Goal: Transaction & Acquisition: Purchase product/service

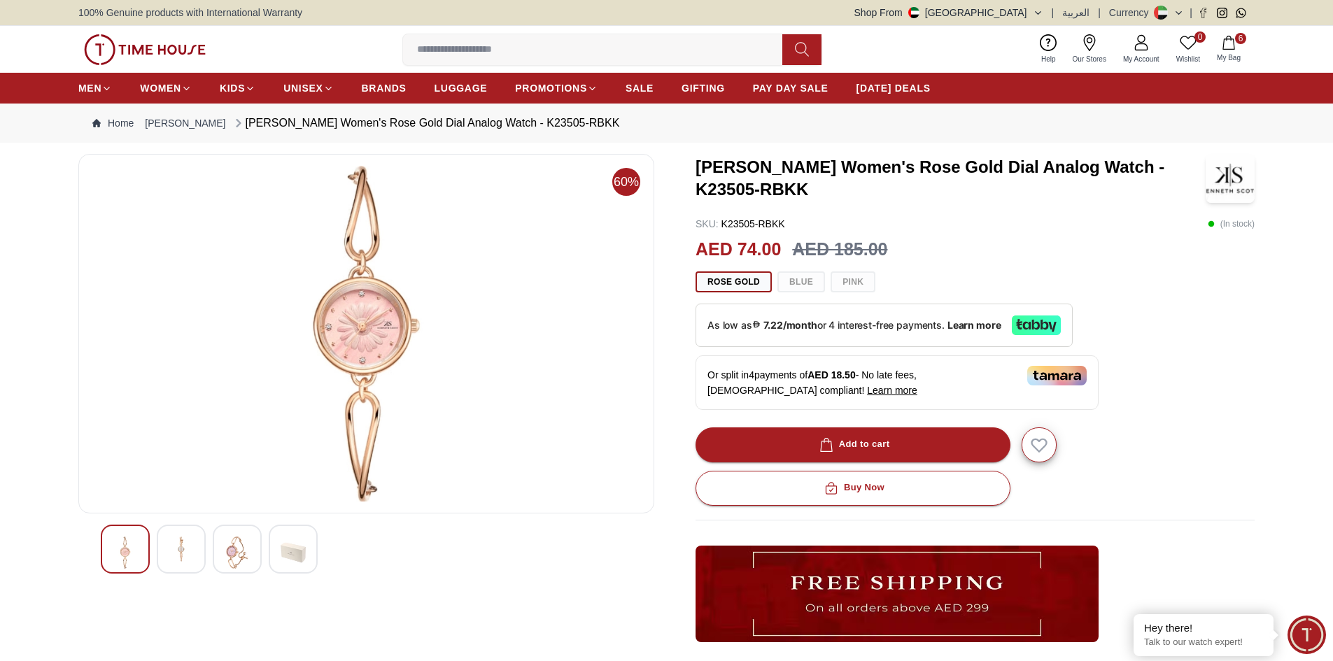
scroll to position [70, 0]
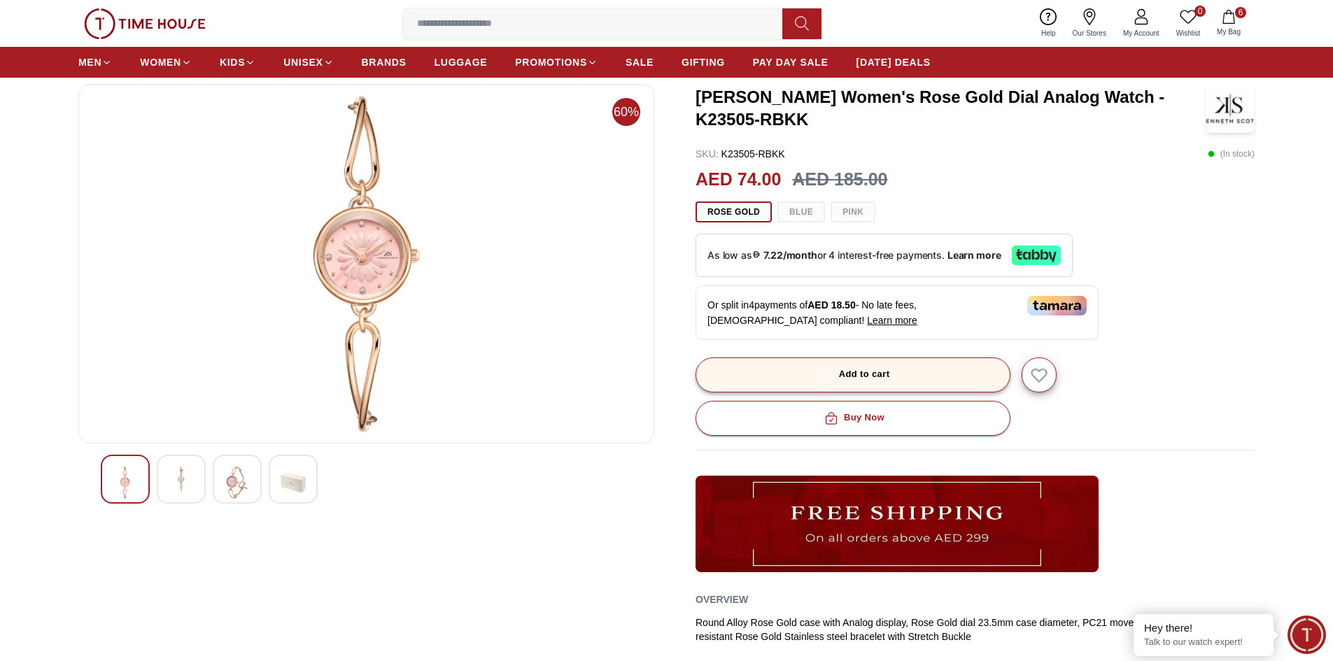
click at [855, 371] on div "Add to cart" at bounding box center [853, 375] width 73 height 16
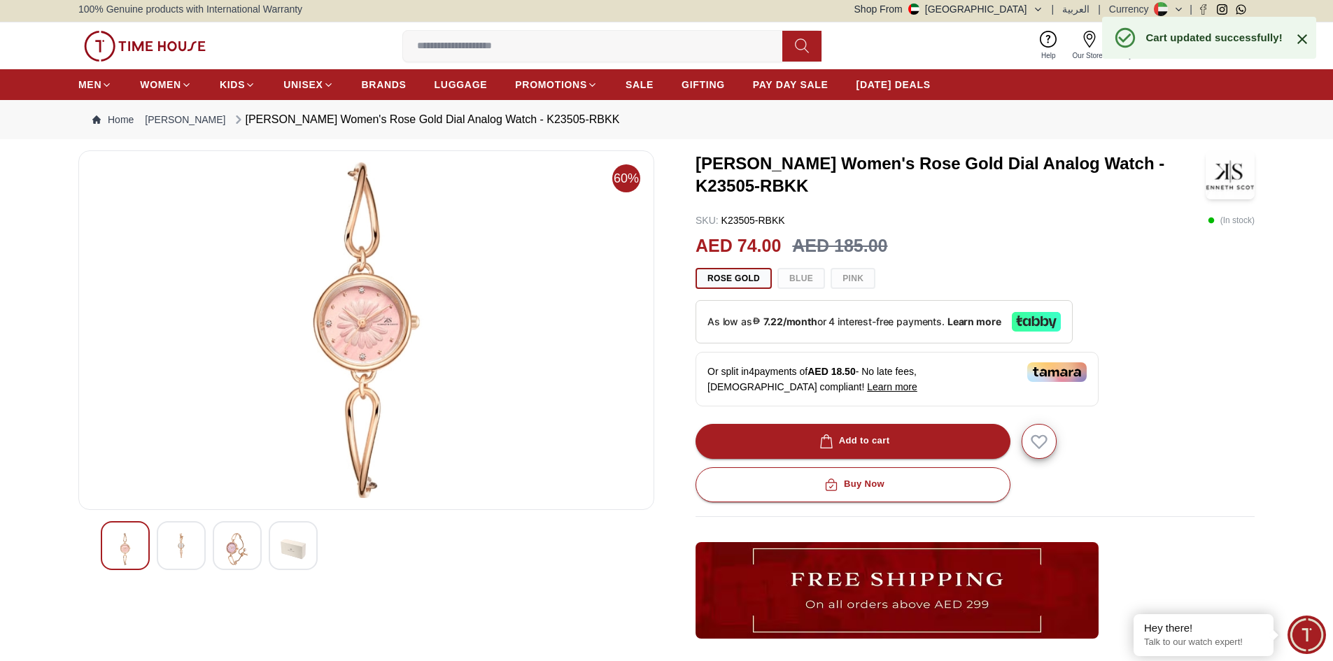
scroll to position [0, 0]
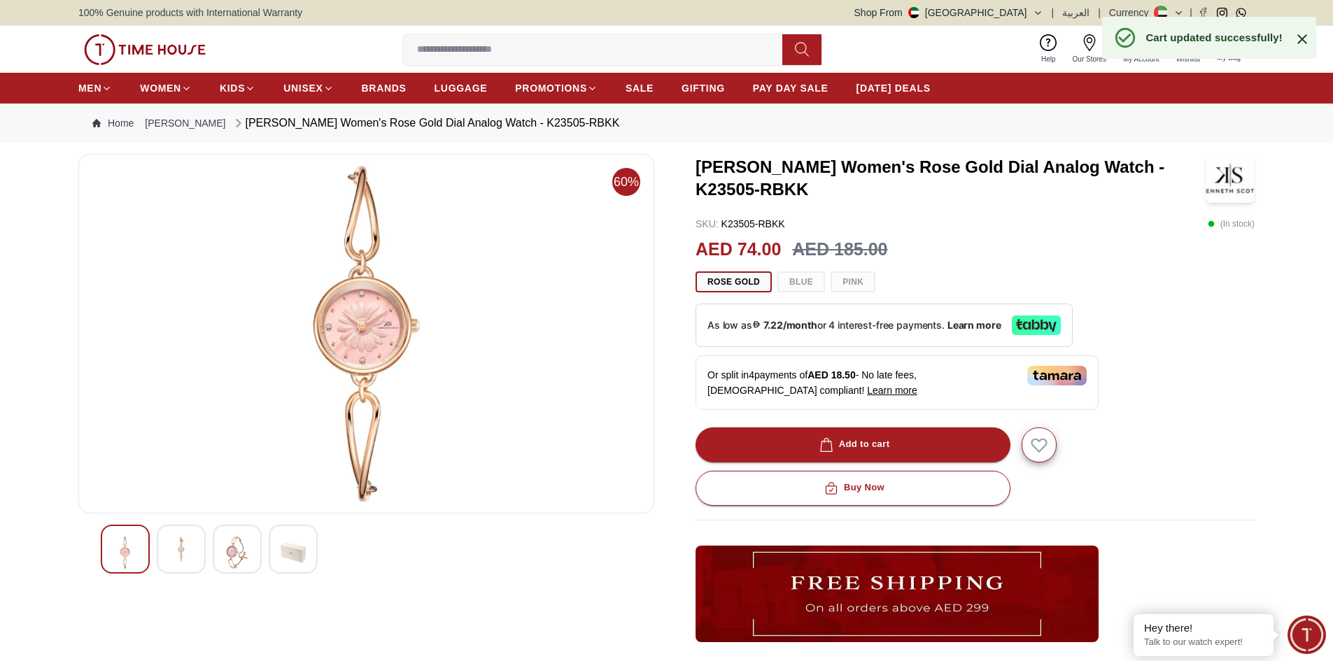
click at [1298, 35] on icon at bounding box center [1302, 39] width 17 height 17
click at [502, 45] on input at bounding box center [598, 50] width 391 height 28
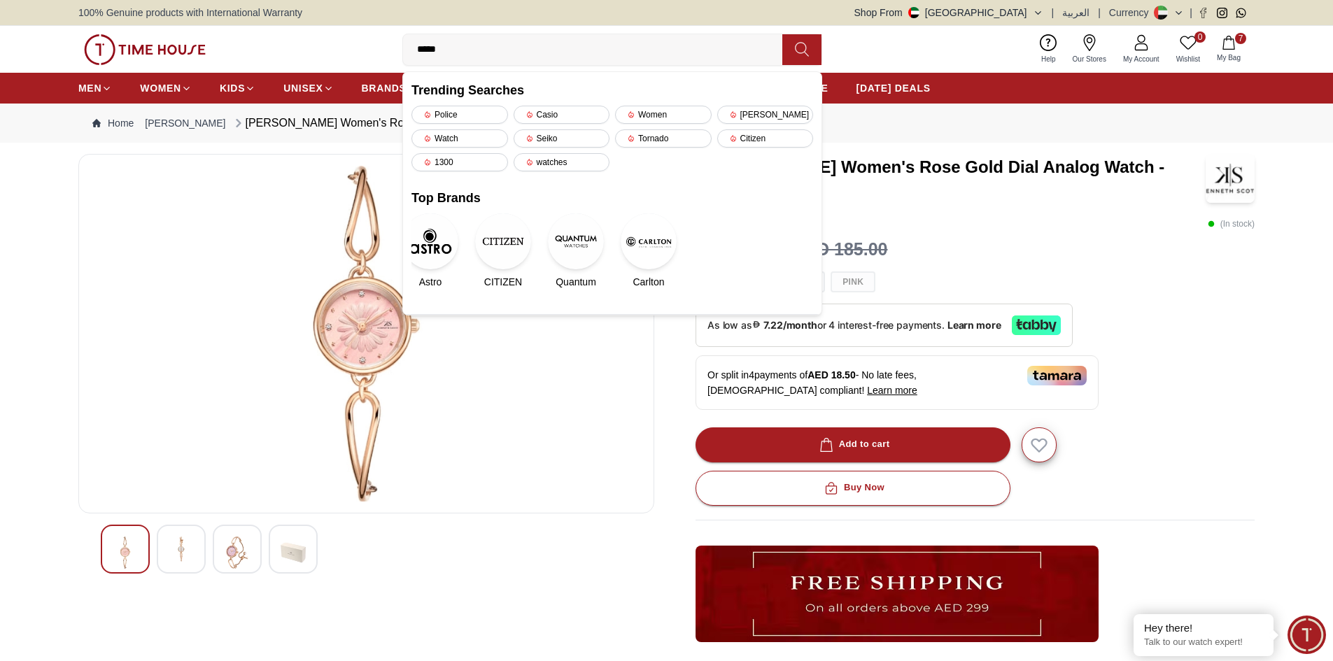
type input "******"
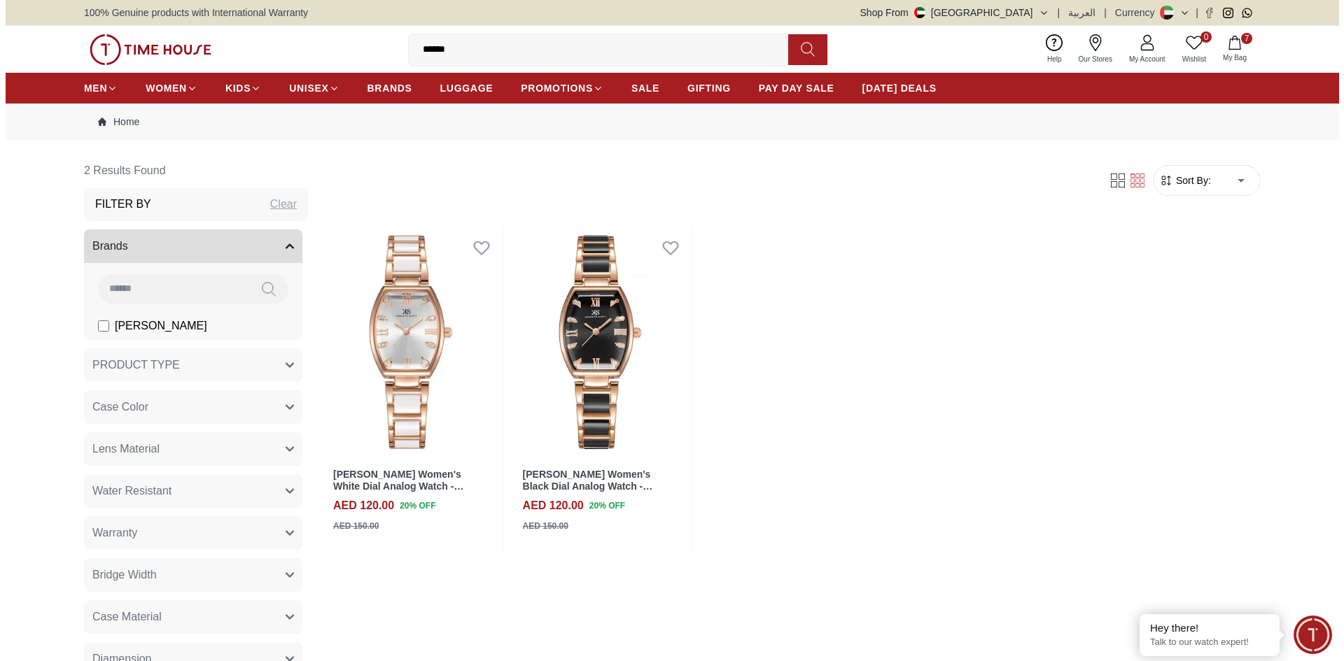
scroll to position [70, 0]
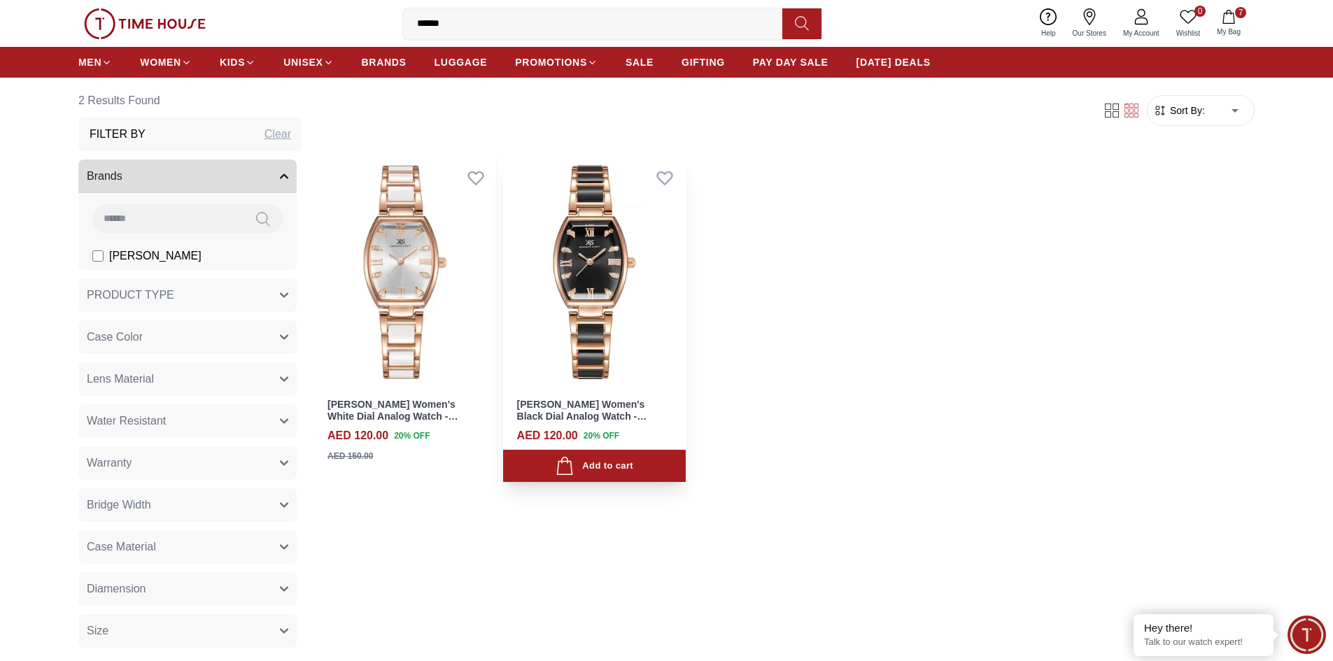
click at [577, 285] on img at bounding box center [594, 272] width 183 height 231
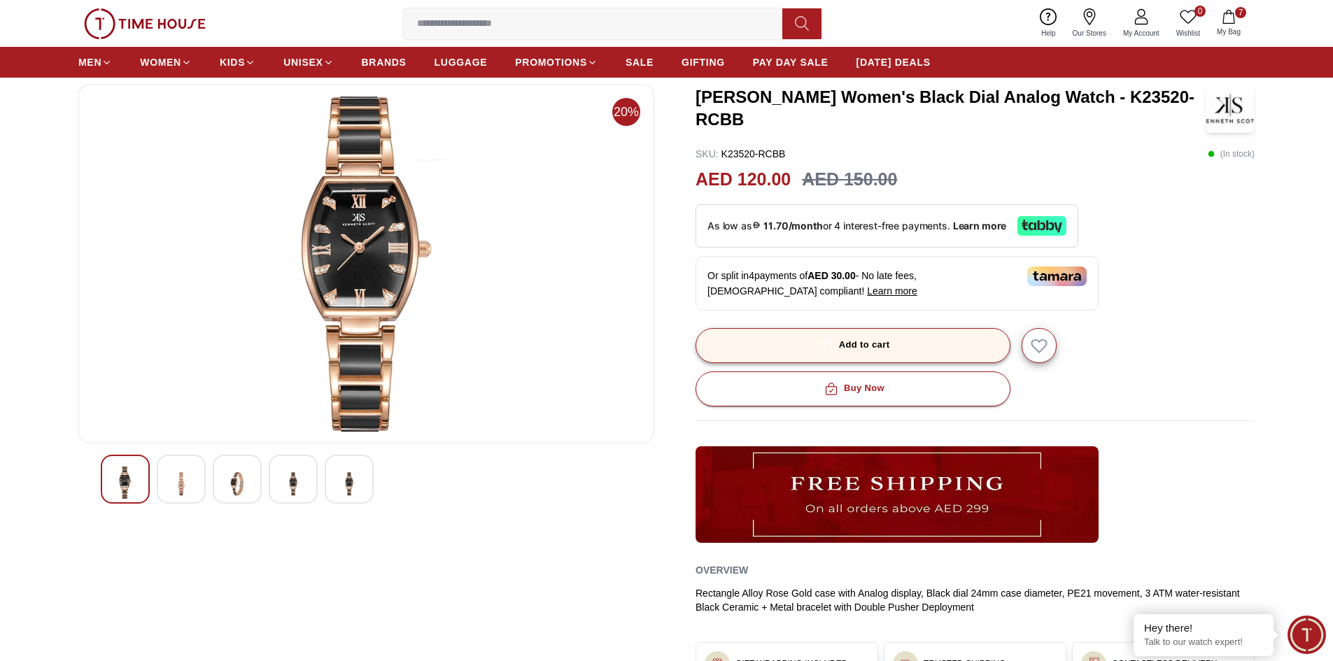
click at [846, 345] on div "Add to cart" at bounding box center [853, 345] width 73 height 16
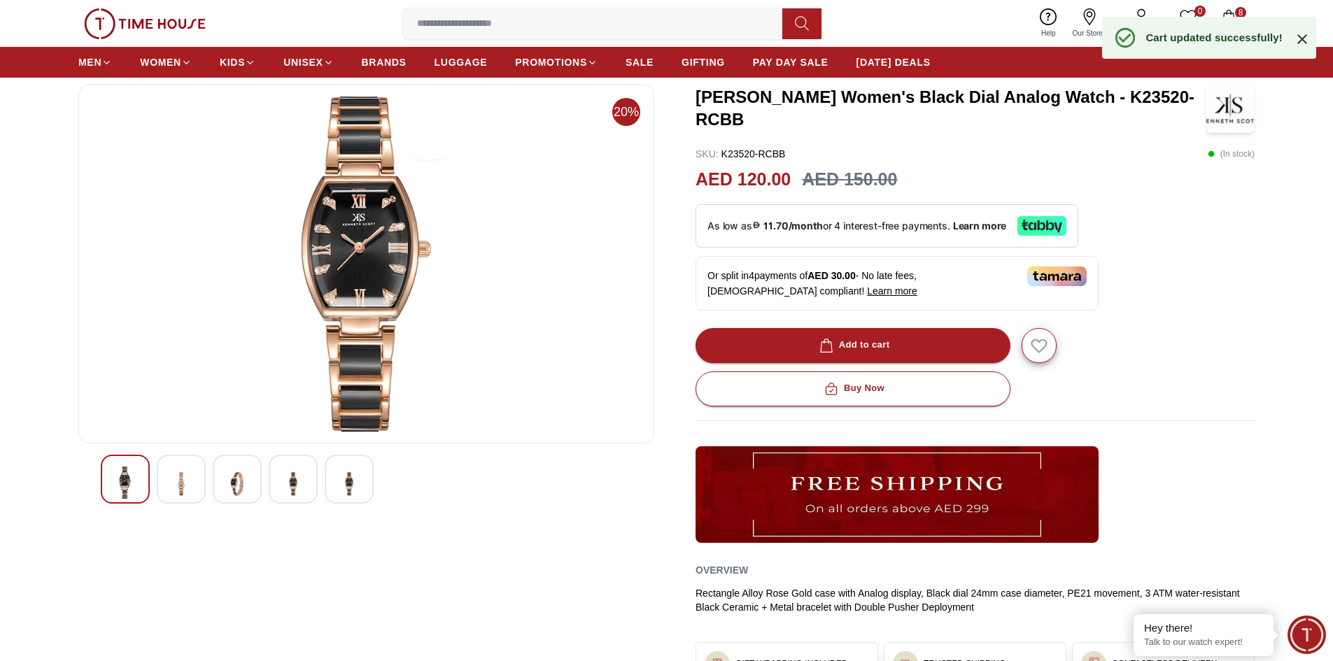
click at [1300, 37] on icon at bounding box center [1303, 39] width 10 height 10
click at [1225, 14] on icon "button" at bounding box center [1229, 17] width 12 height 14
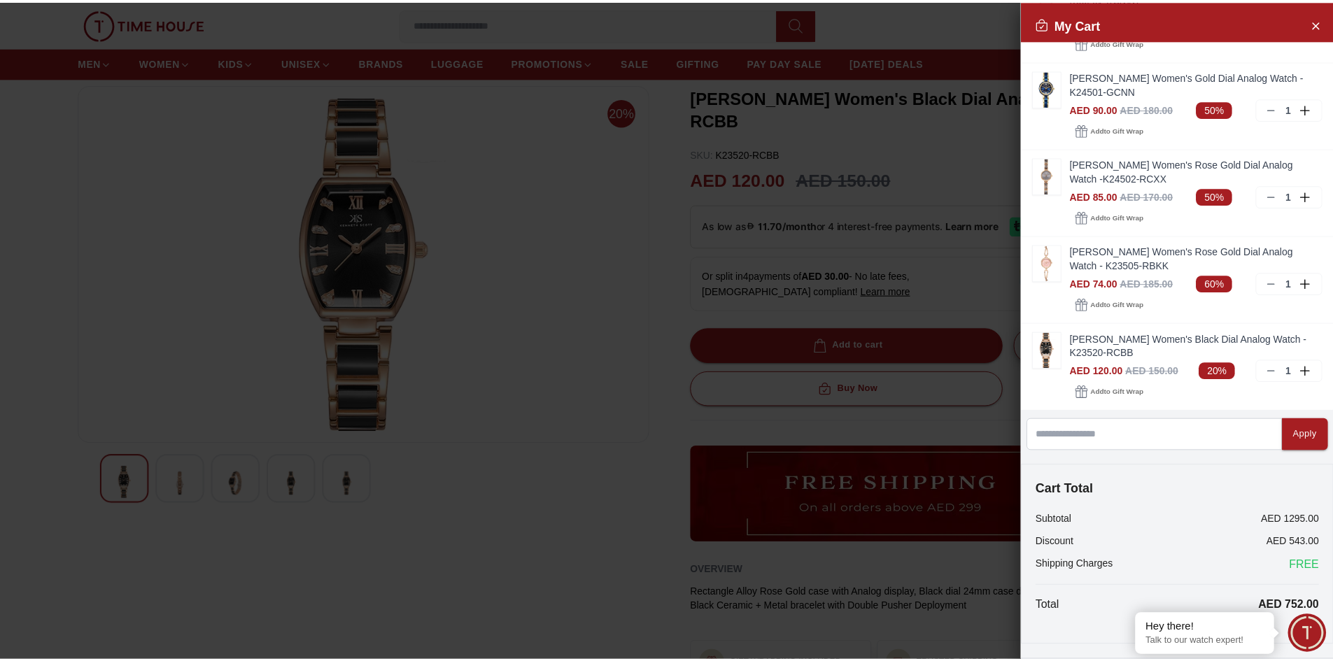
scroll to position [368, 0]
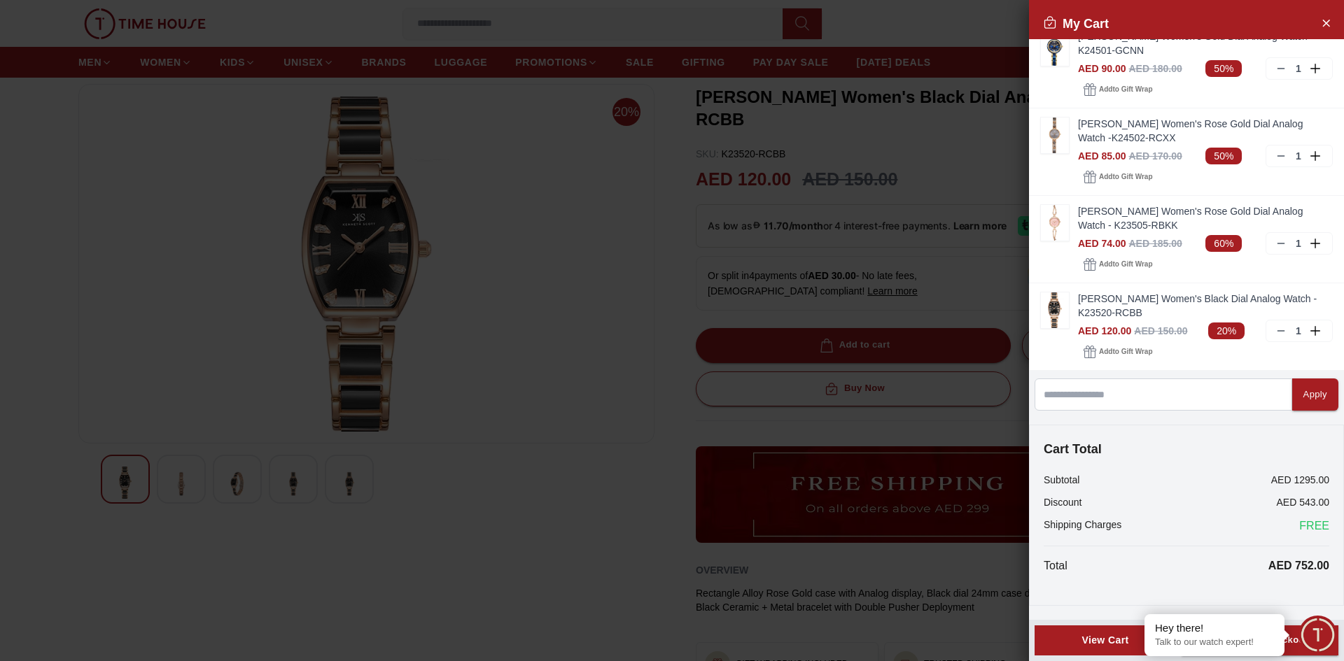
click at [1081, 638] on div "View Cart" at bounding box center [1105, 640] width 118 height 14
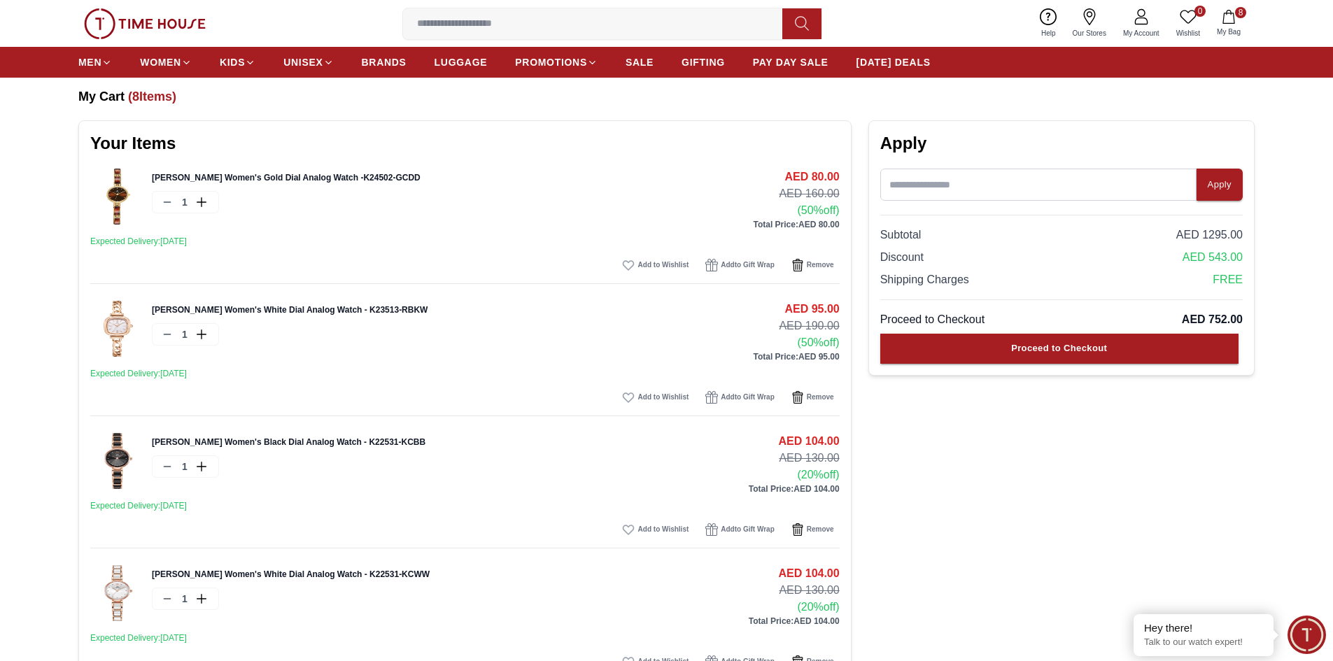
click at [287, 179] on link "[PERSON_NAME] Women's Gold Dial Analog Watch -K24502-GCDD" at bounding box center [286, 178] width 269 height 10
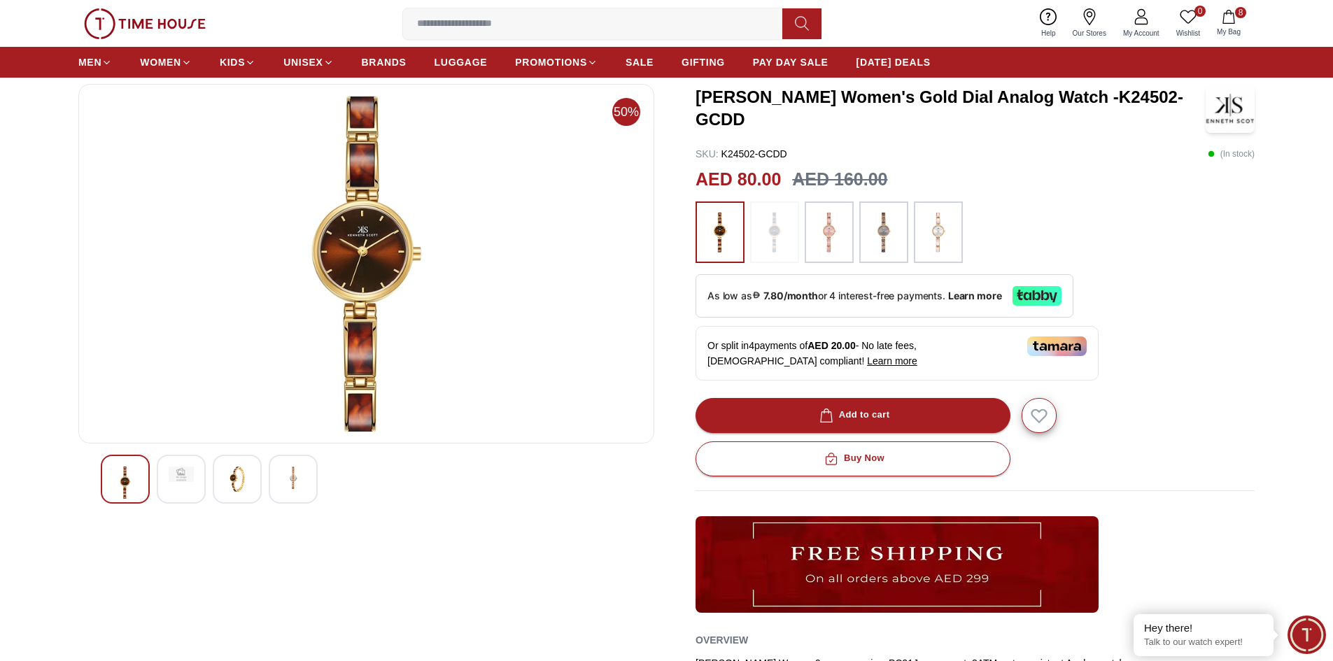
click at [241, 477] on img at bounding box center [237, 479] width 25 height 25
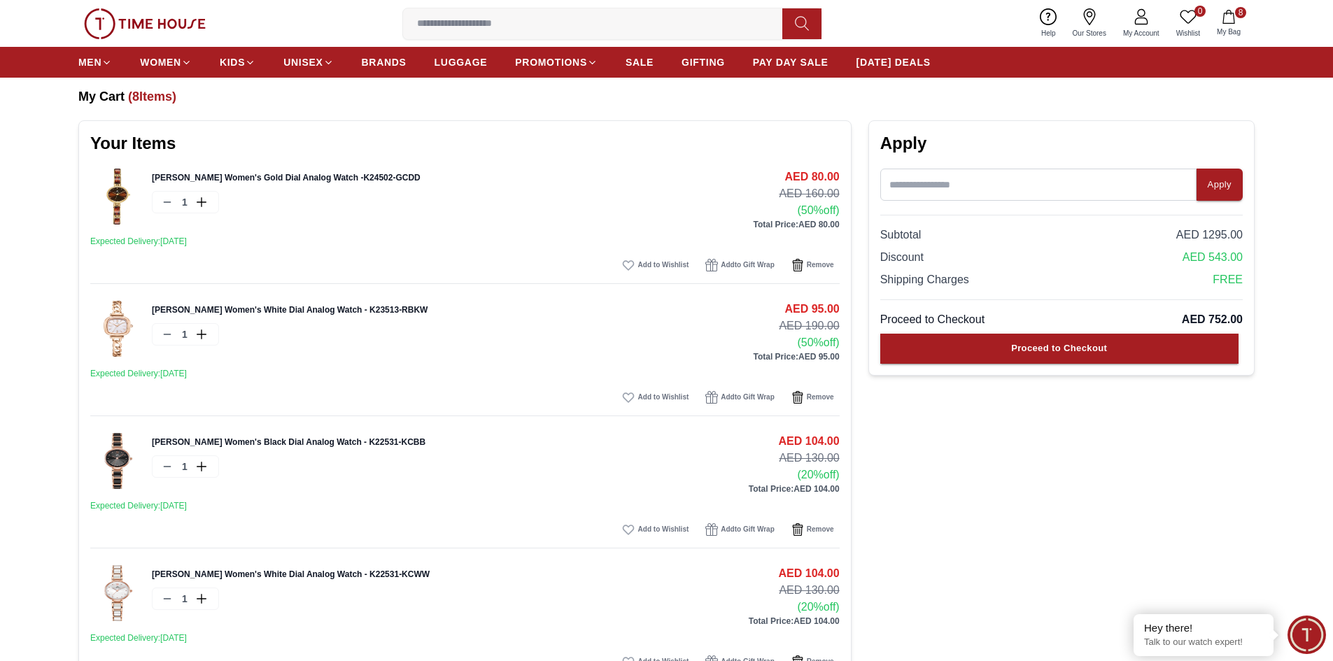
click at [236, 312] on link "[PERSON_NAME] Women's White Dial Analog Watch - K23513-RBKW" at bounding box center [290, 310] width 276 height 10
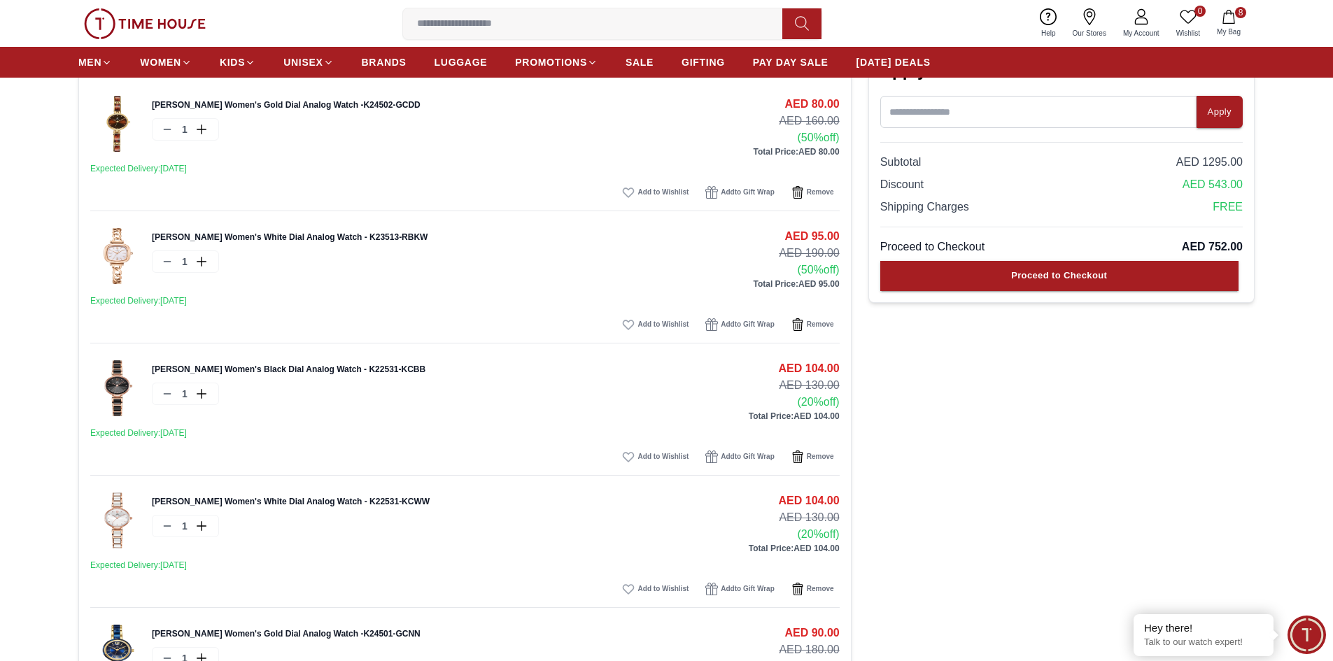
scroll to position [140, 0]
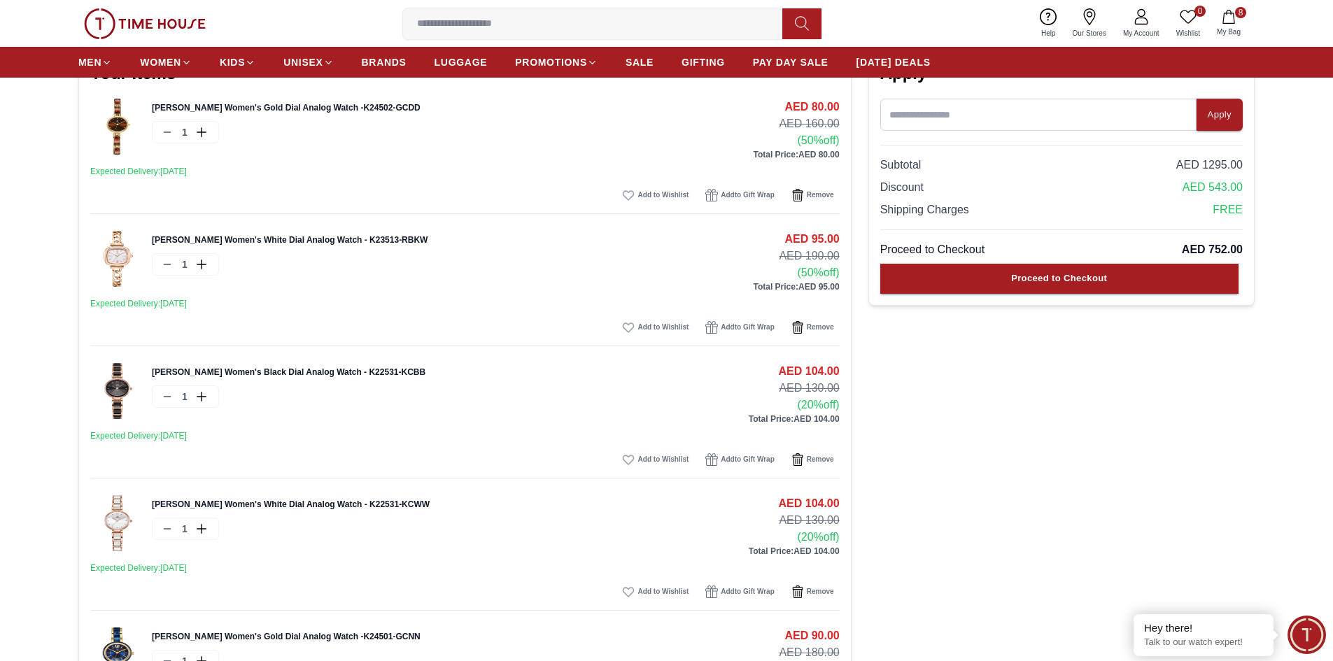
click at [238, 367] on link "[PERSON_NAME] Women's Black Dial Analog Watch - K22531-KCBB" at bounding box center [289, 372] width 274 height 10
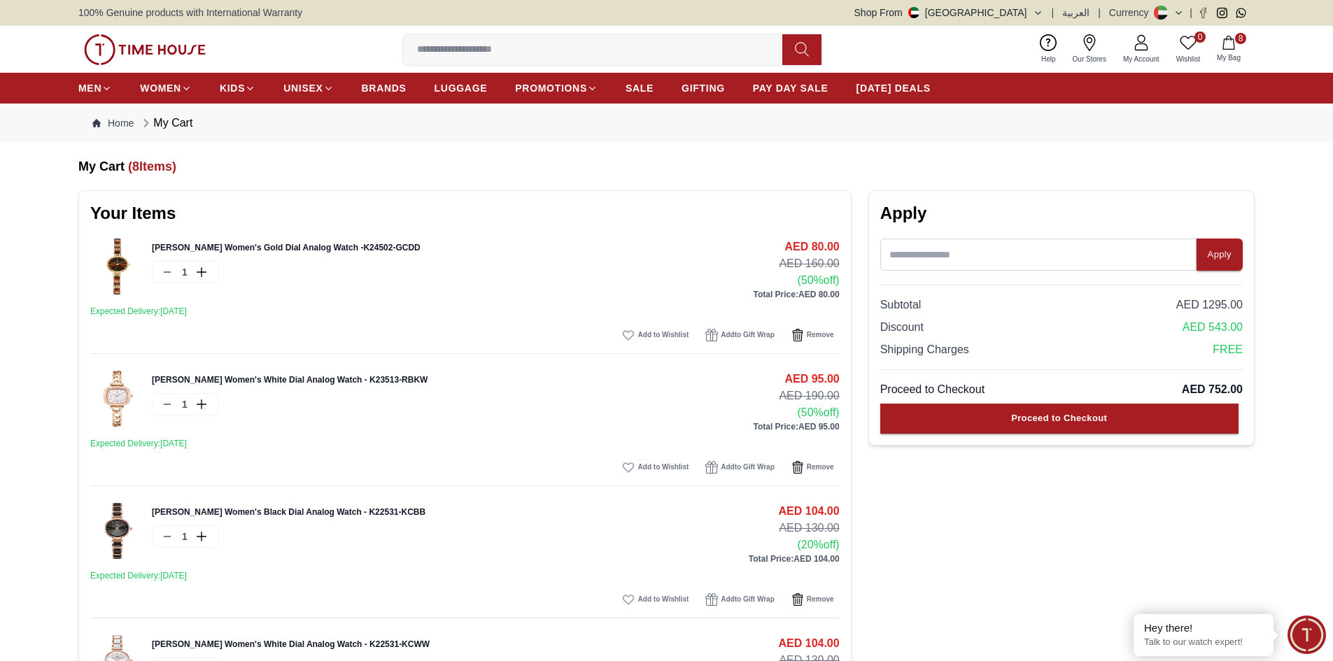
scroll to position [140, 0]
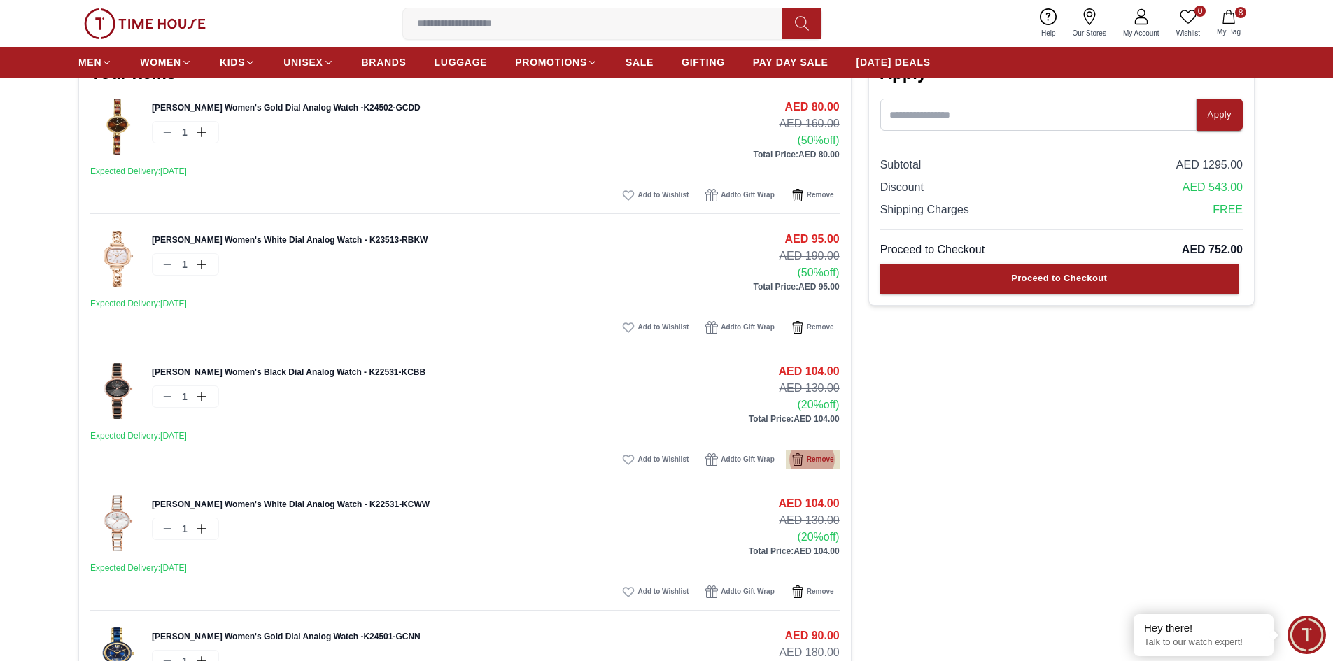
click at [817, 458] on span "Remove" at bounding box center [820, 460] width 27 height 14
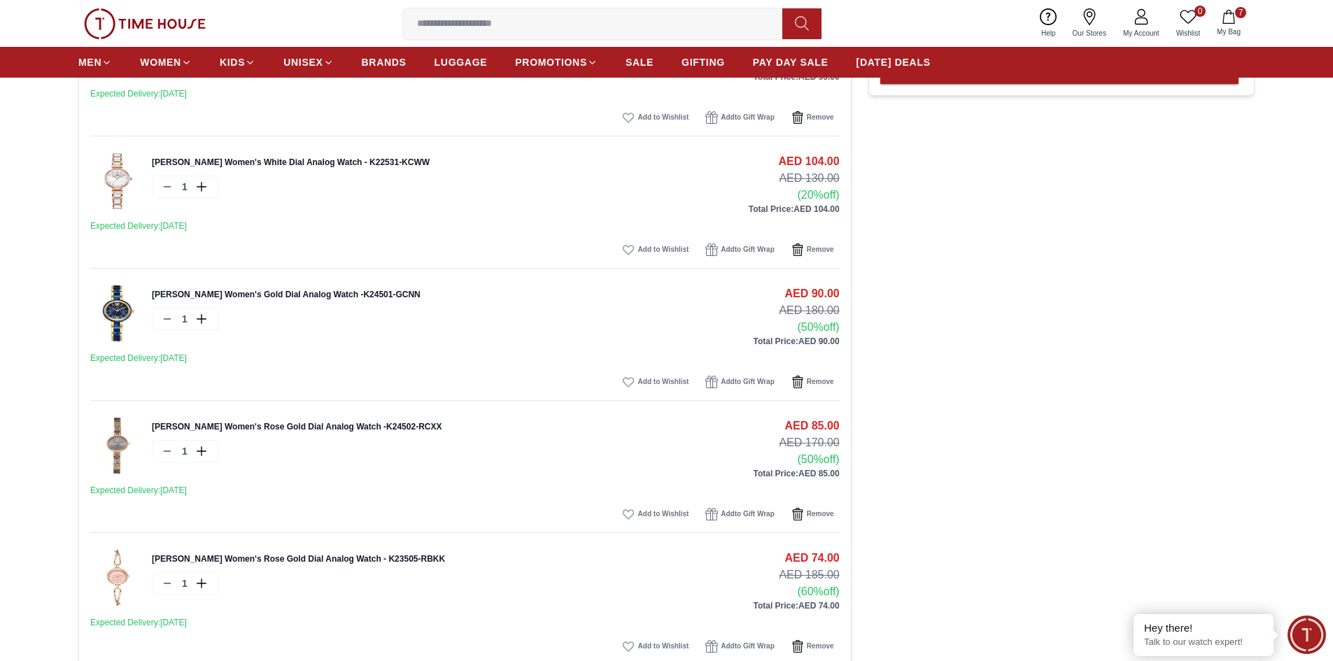
scroll to position [0, 0]
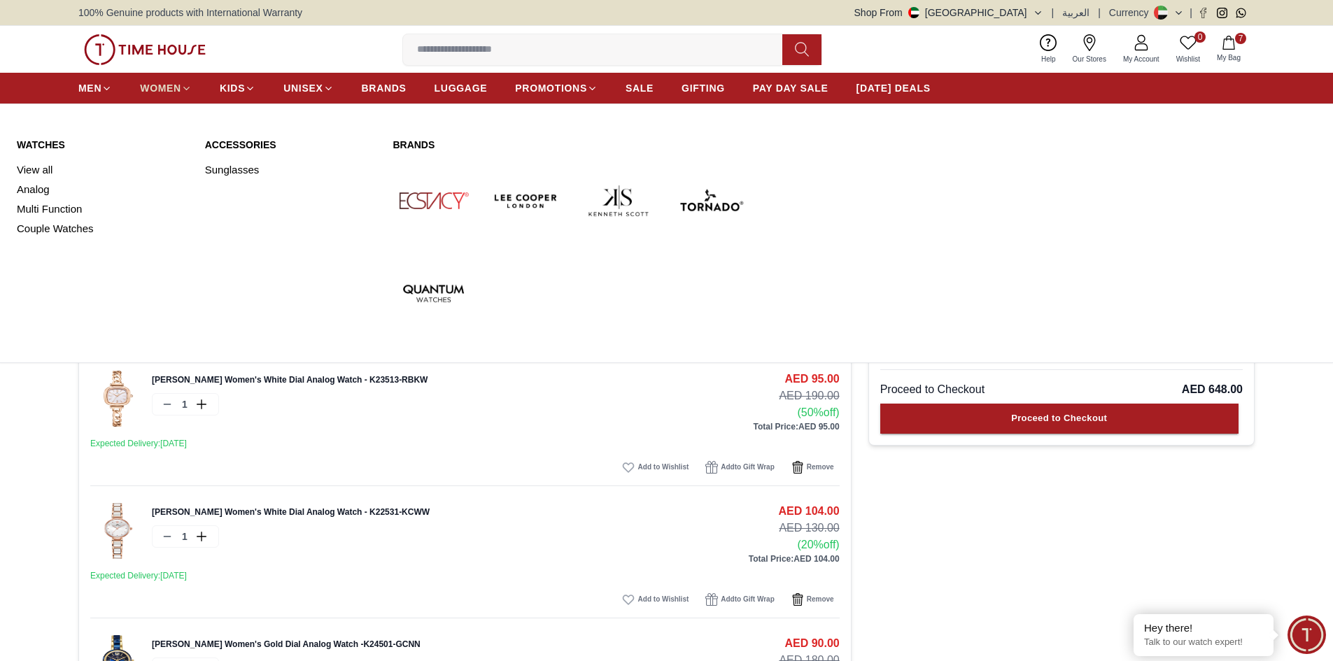
click at [172, 84] on span "WOMEN" at bounding box center [160, 88] width 41 height 14
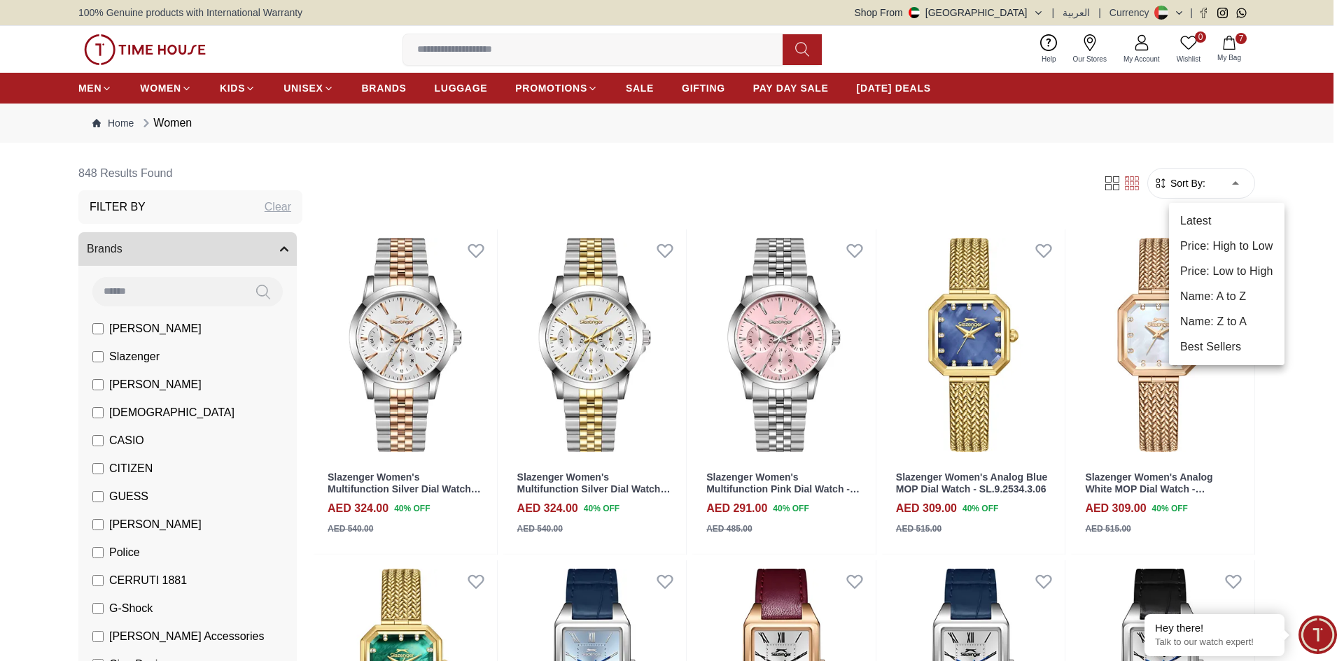
click at [1228, 265] on li "Price: Low to High" at bounding box center [1226, 271] width 115 height 25
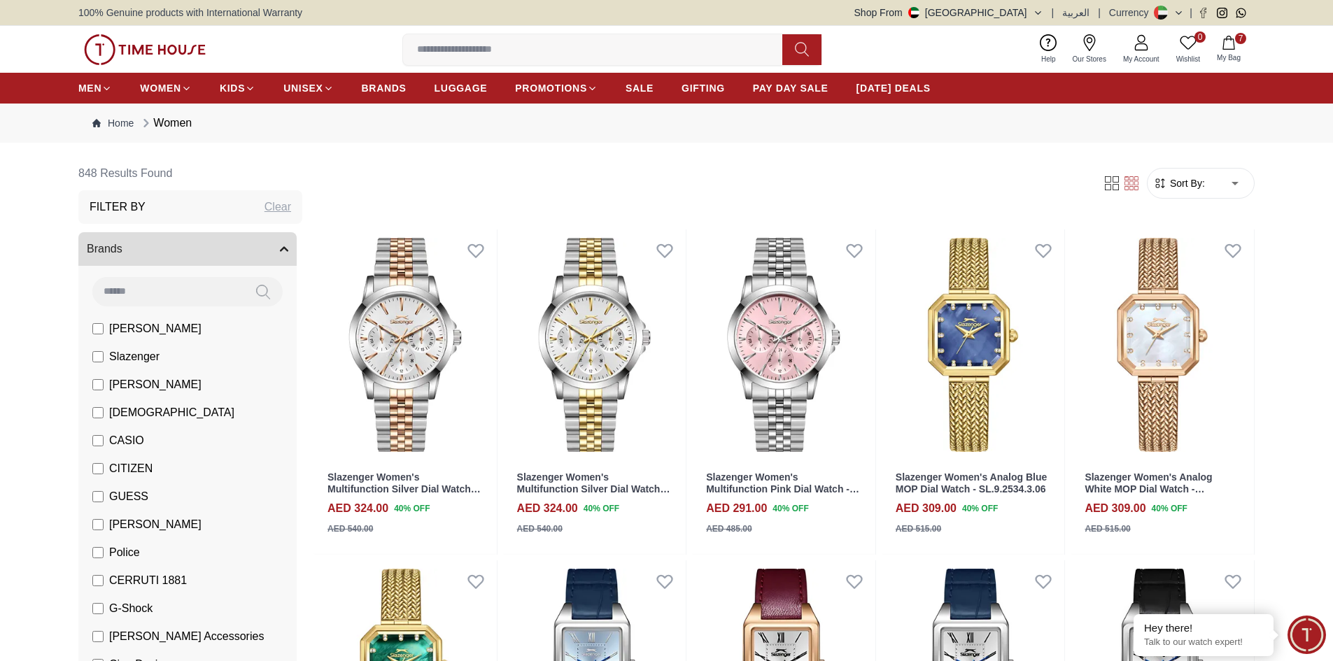
type input "*"
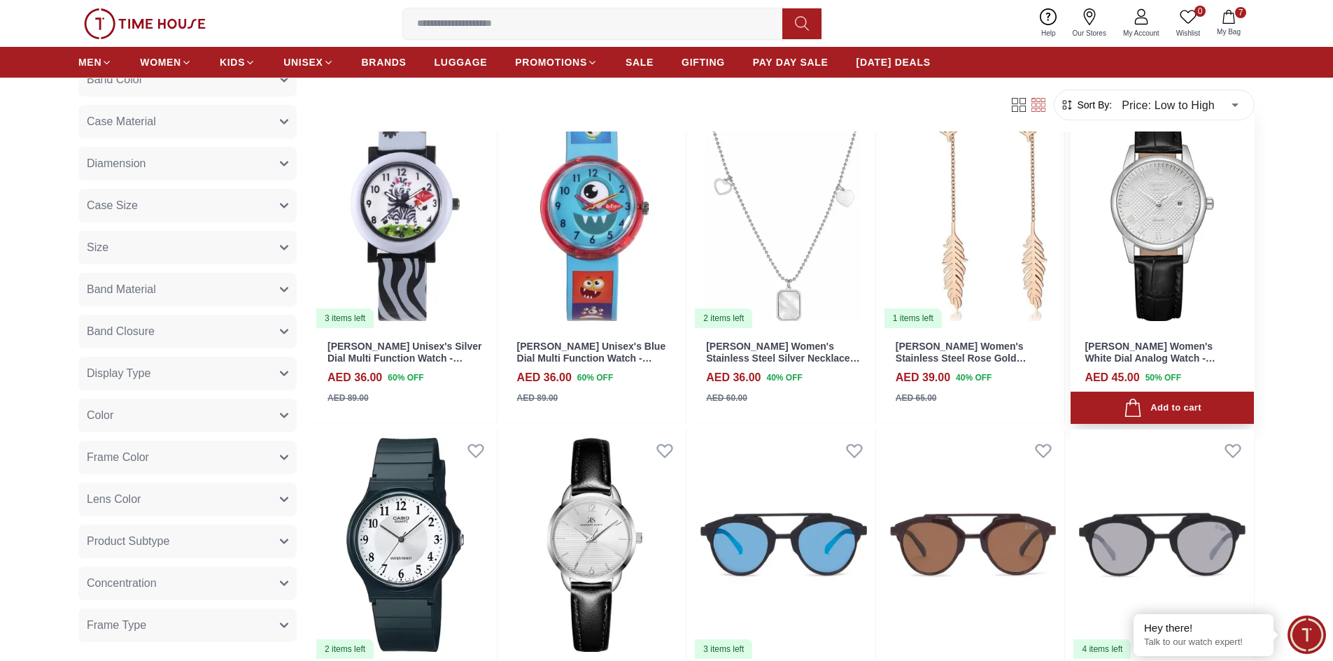
scroll to position [70, 0]
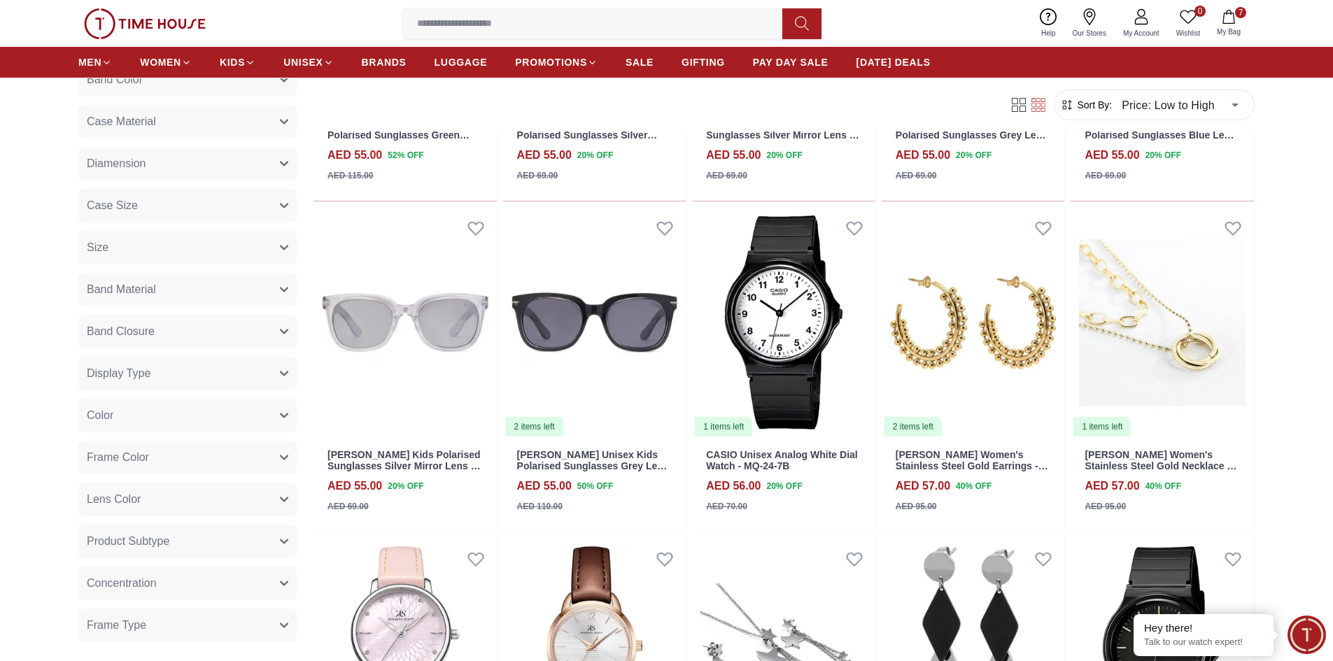
scroll to position [2159, 0]
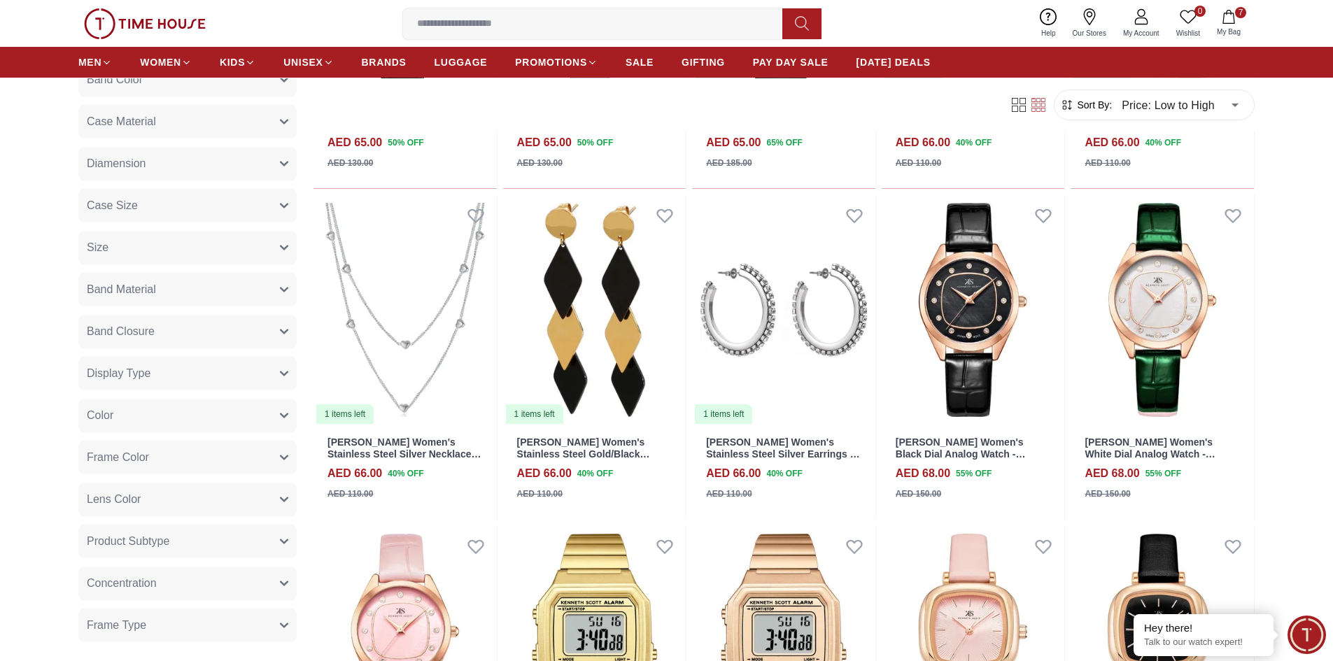
scroll to position [3349, 0]
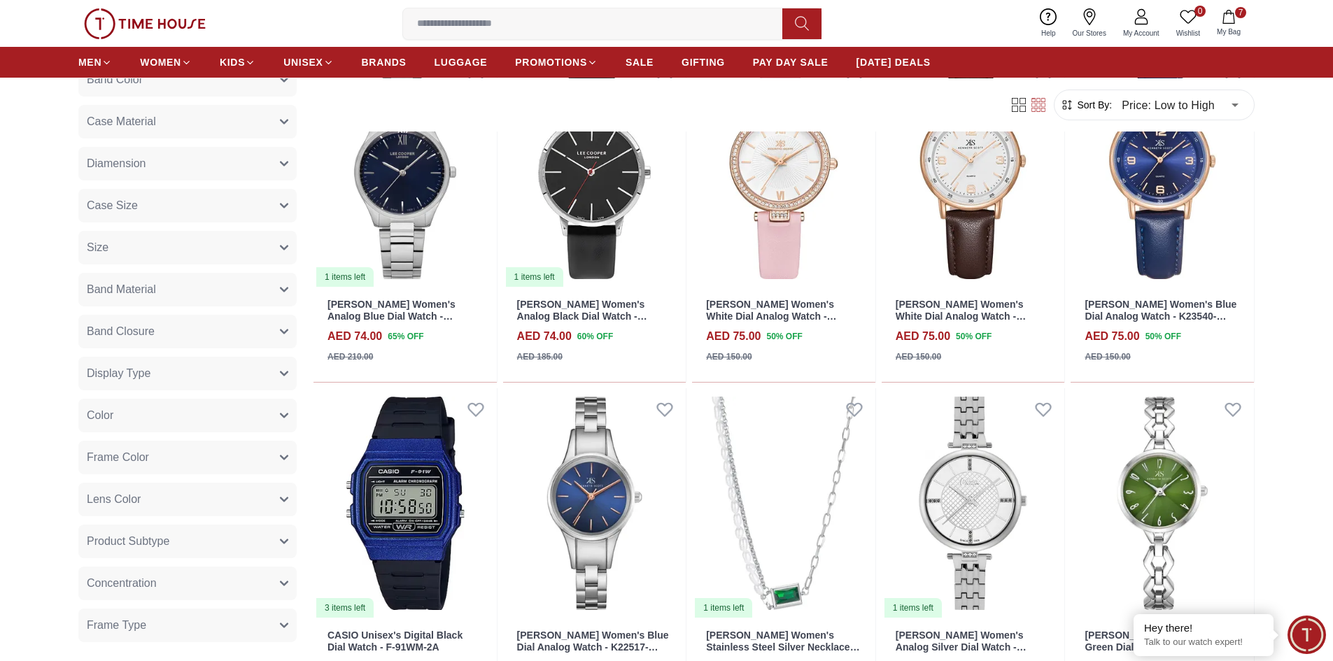
scroll to position [4872, 0]
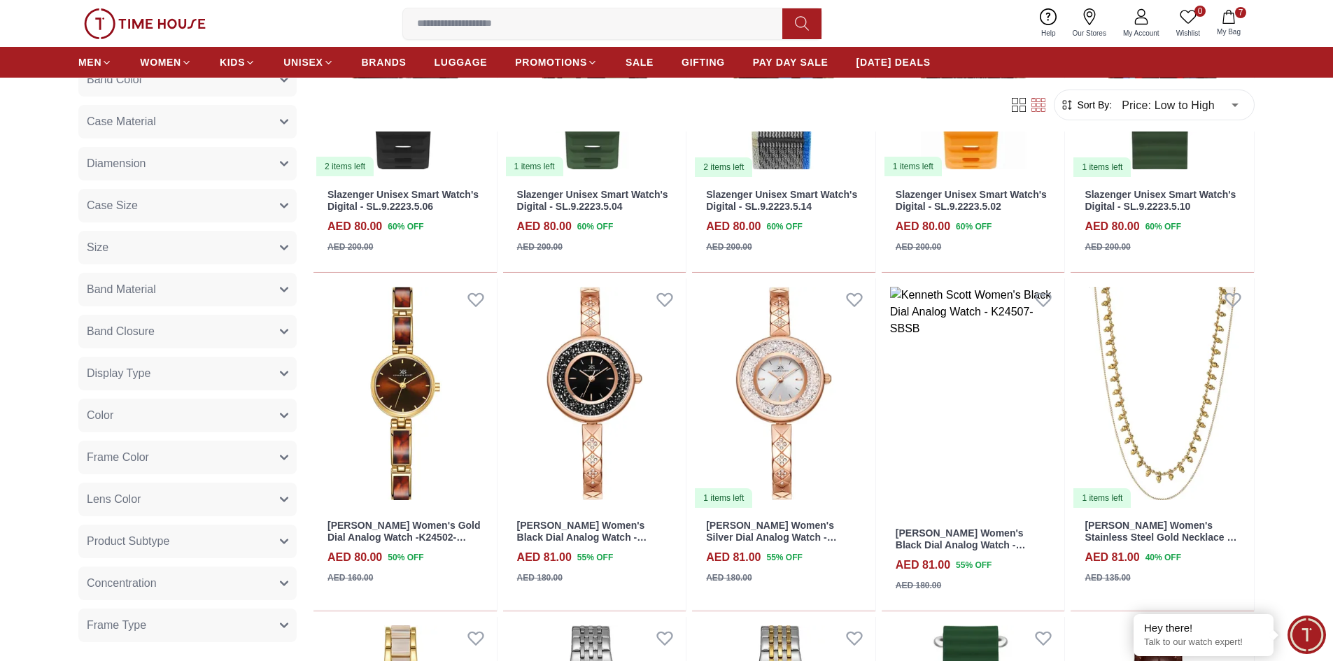
scroll to position [5938, 0]
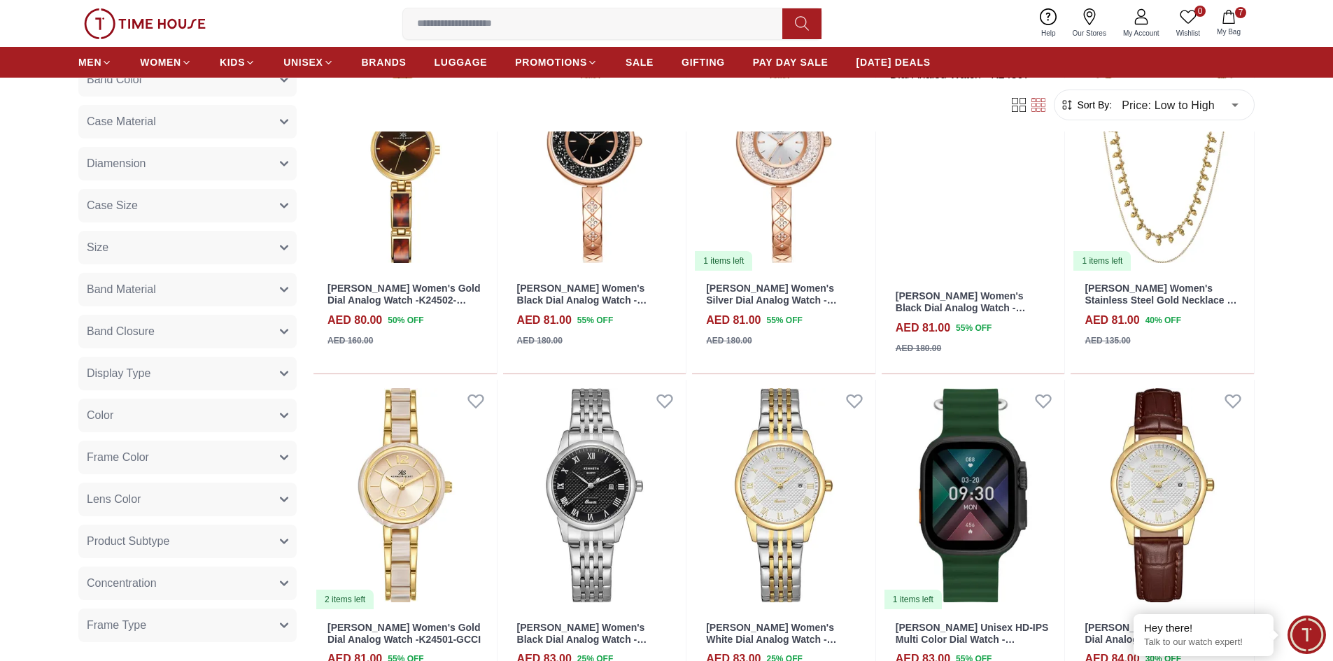
scroll to position [6218, 0]
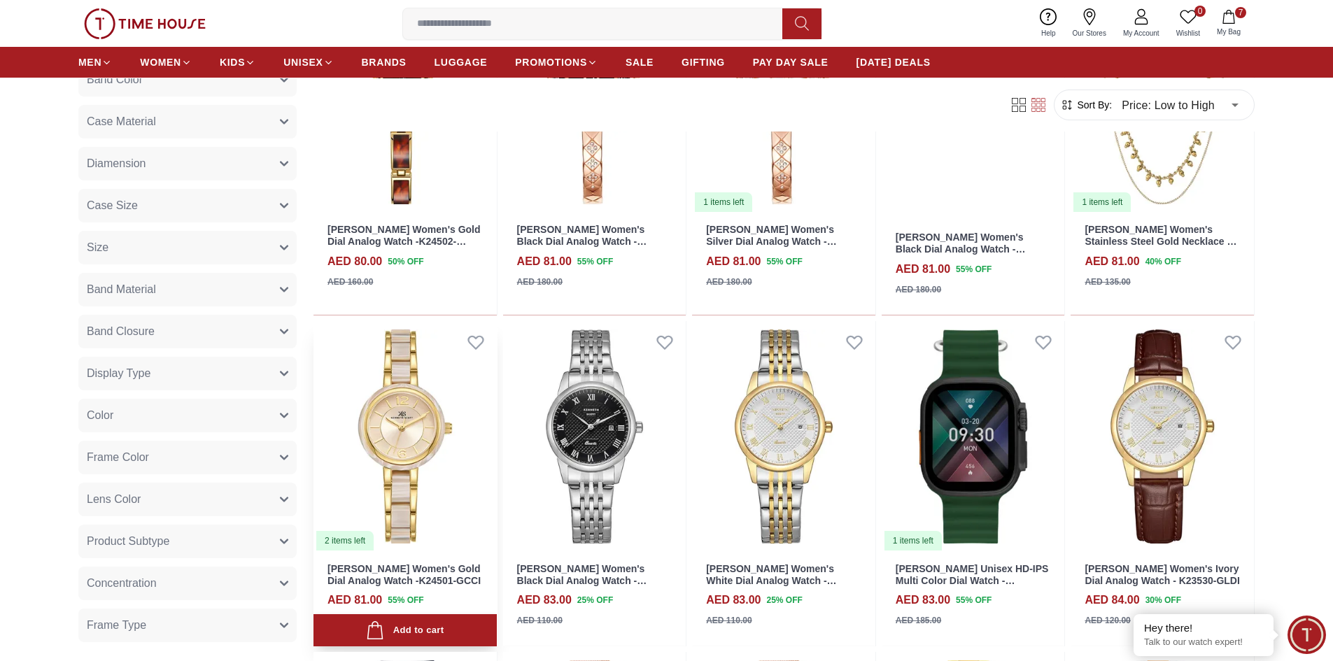
click at [398, 493] on img at bounding box center [405, 436] width 183 height 231
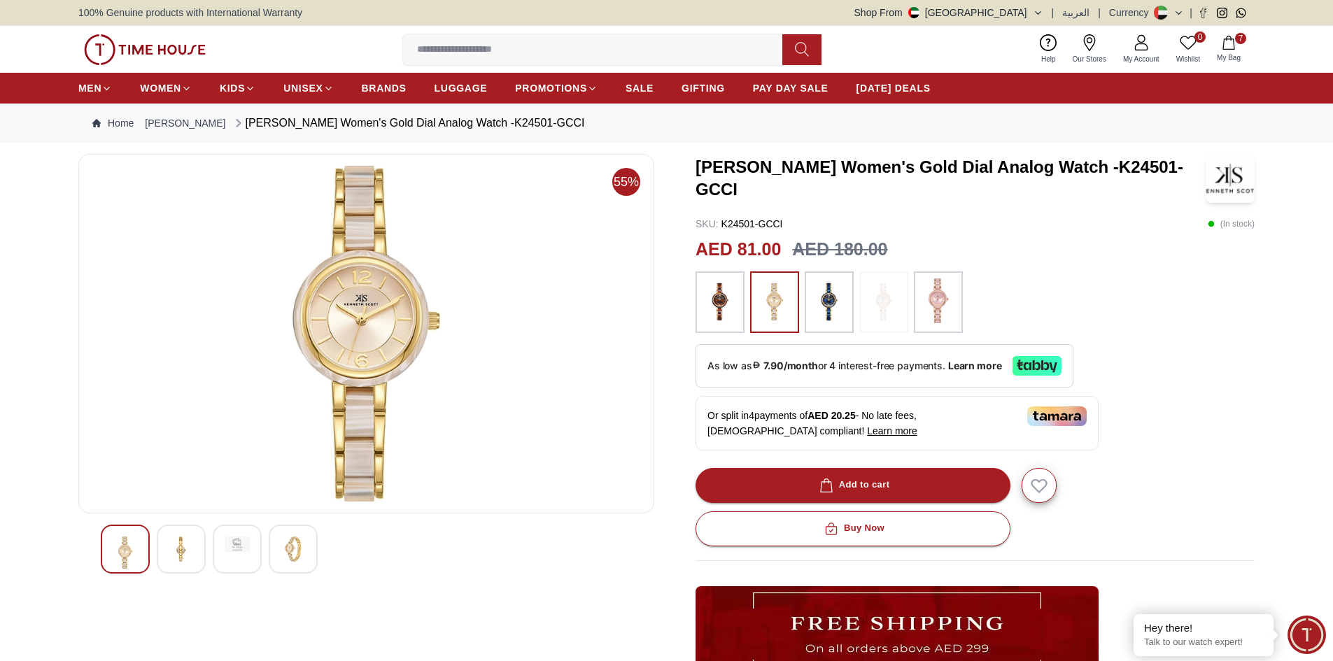
click at [942, 299] on img at bounding box center [938, 301] width 35 height 45
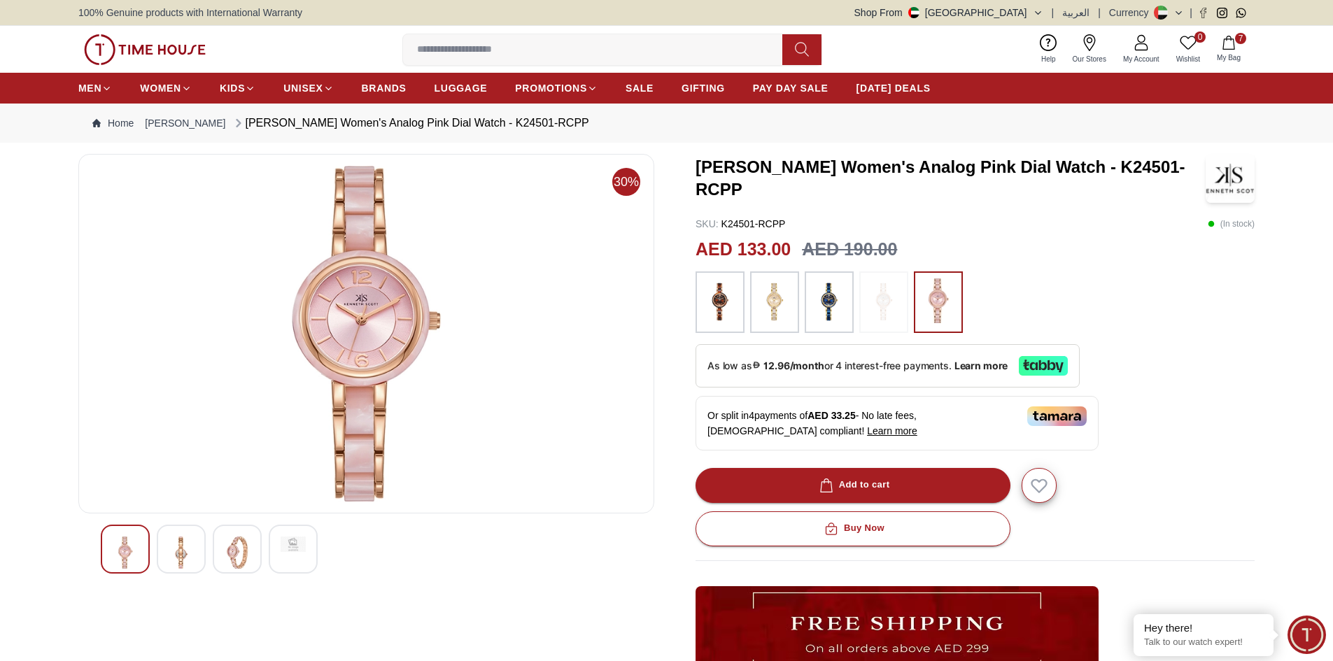
click at [728, 305] on img at bounding box center [720, 303] width 35 height 48
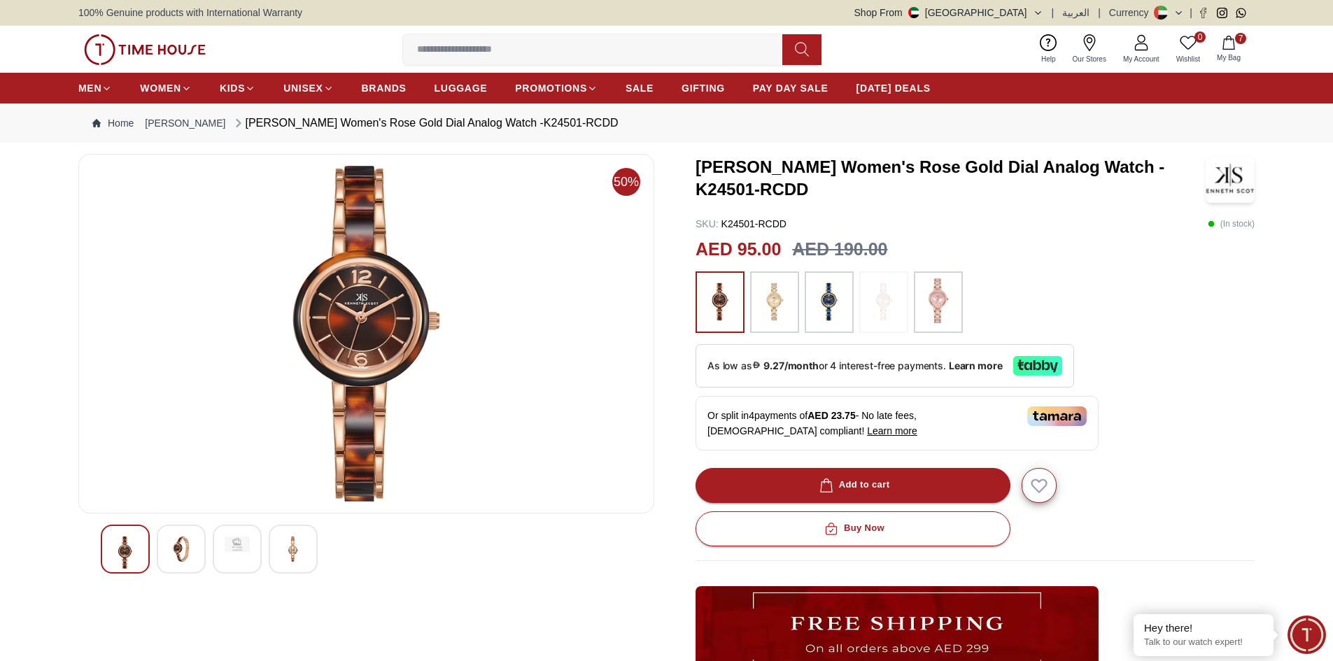
click at [832, 309] on img at bounding box center [829, 303] width 35 height 48
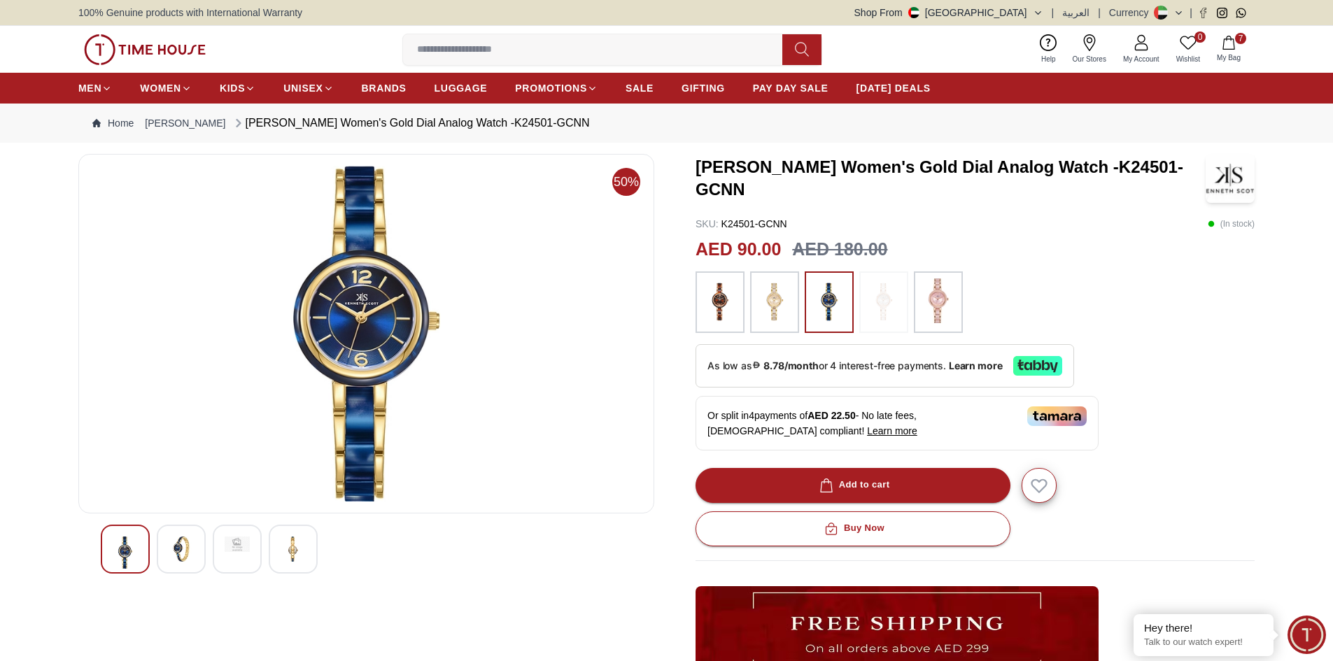
click at [936, 303] on img at bounding box center [938, 301] width 35 height 45
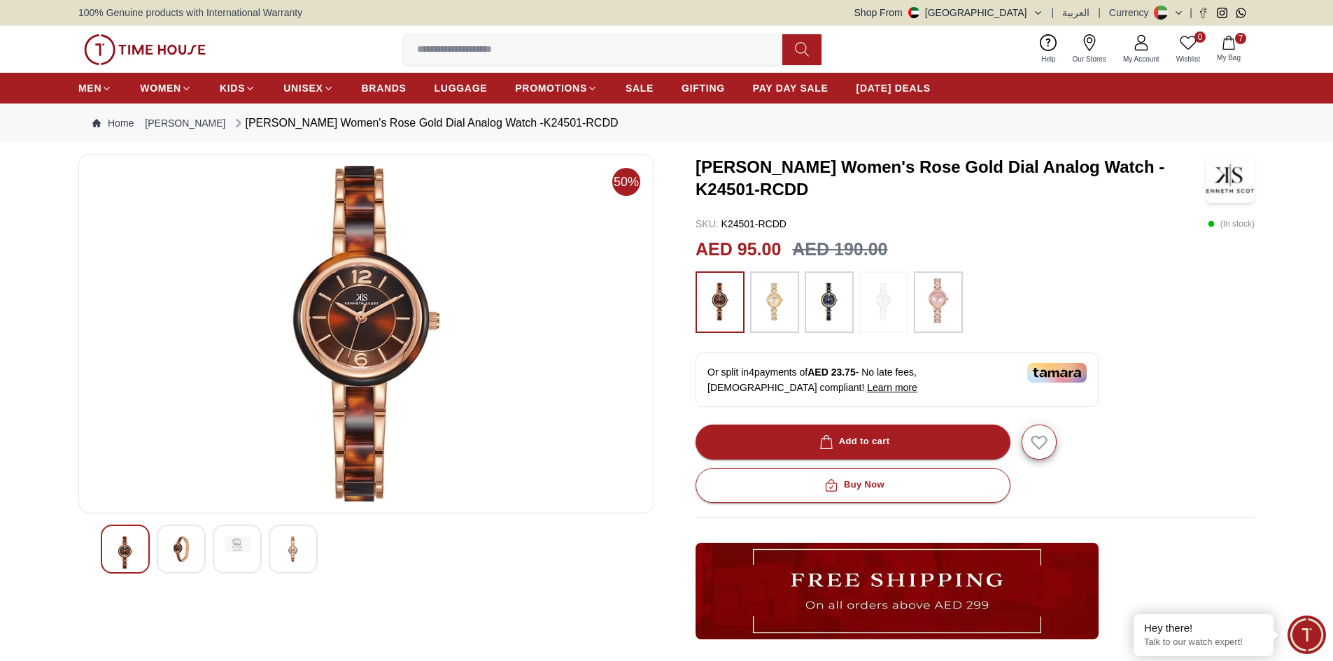
drag, startPoint x: 11, startPoint y: 5, endPoint x: 132, endPoint y: 425, distance: 437.1
click at [132, 425] on img at bounding box center [366, 334] width 552 height 336
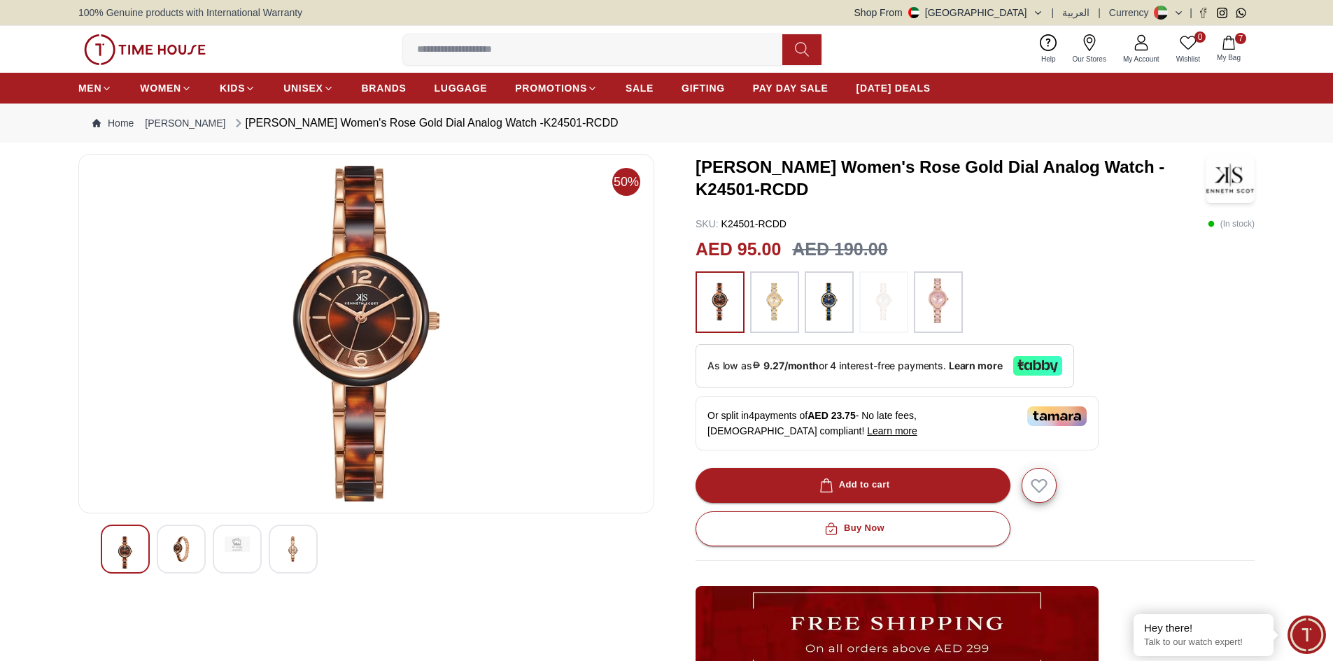
click at [302, 549] on img at bounding box center [293, 549] width 25 height 25
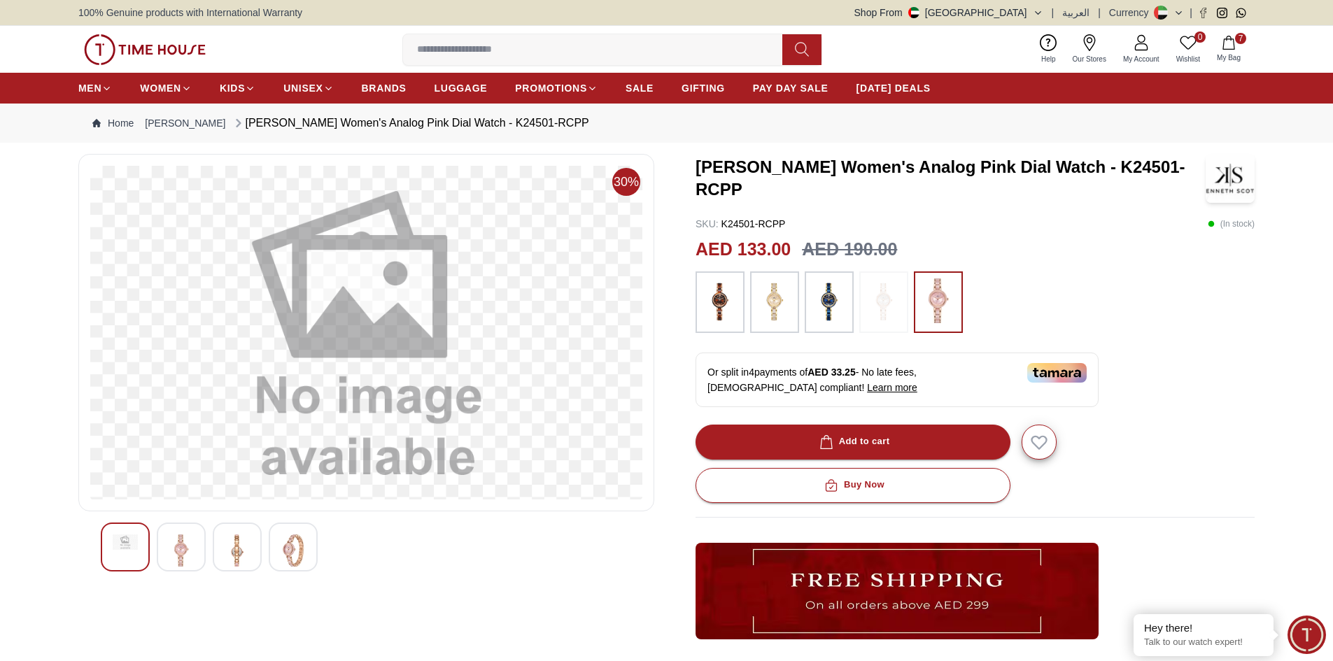
click at [724, 300] on img at bounding box center [720, 303] width 35 height 48
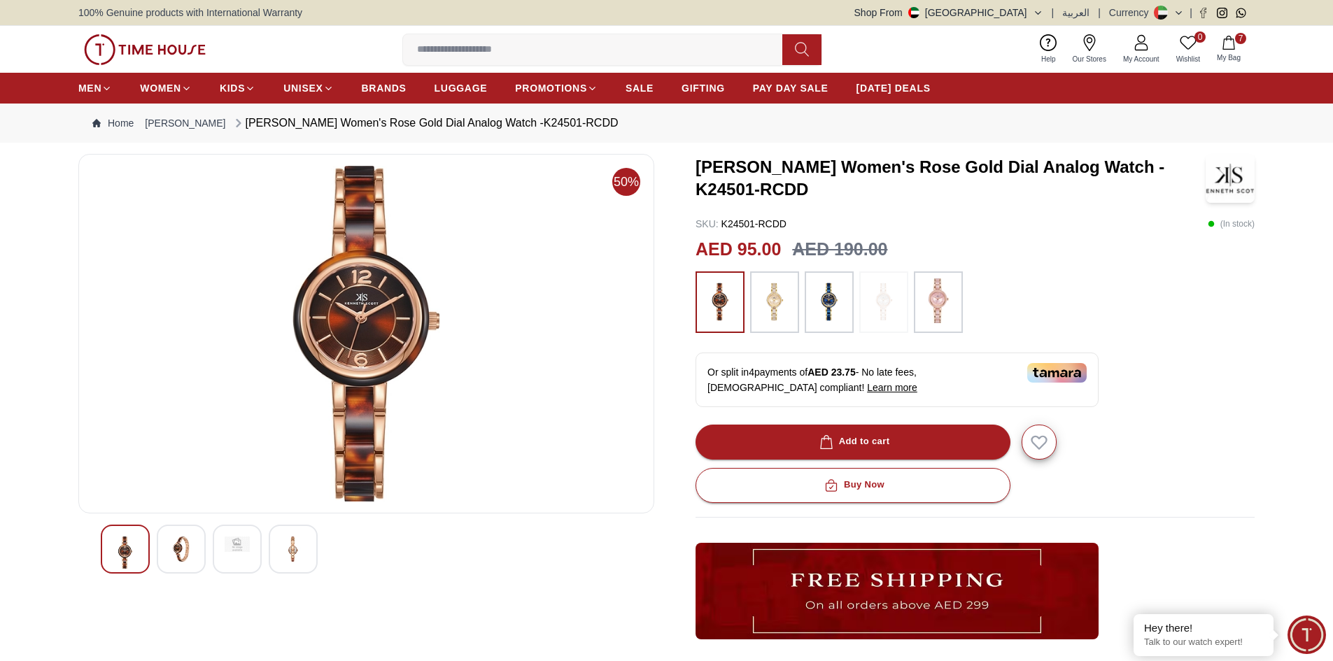
click at [183, 556] on img at bounding box center [181, 549] width 25 height 25
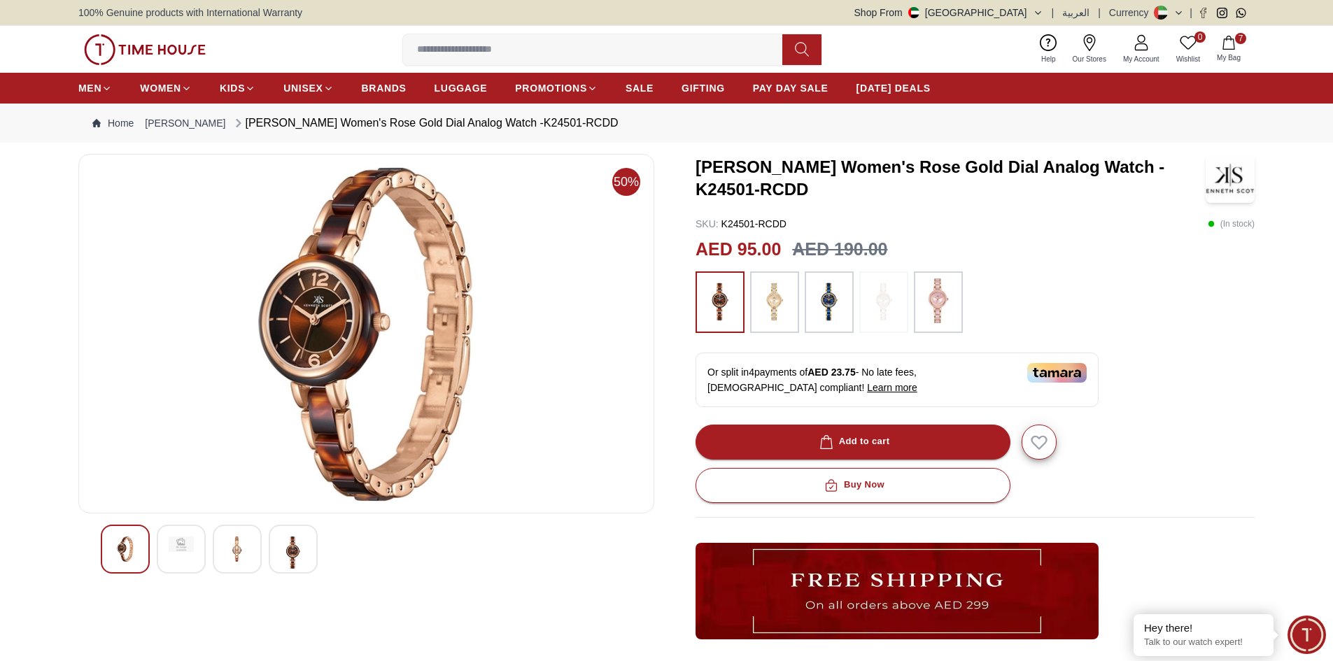
click at [233, 554] on img at bounding box center [237, 549] width 25 height 25
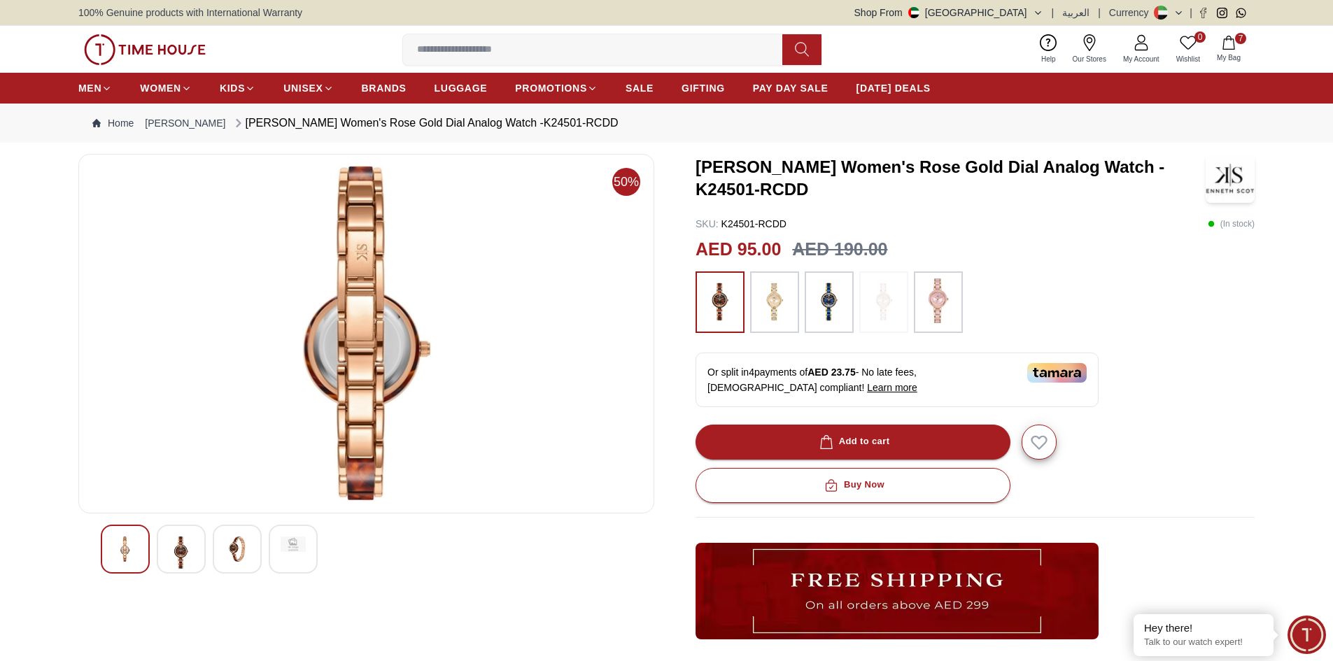
click at [291, 551] on img at bounding box center [293, 544] width 25 height 15
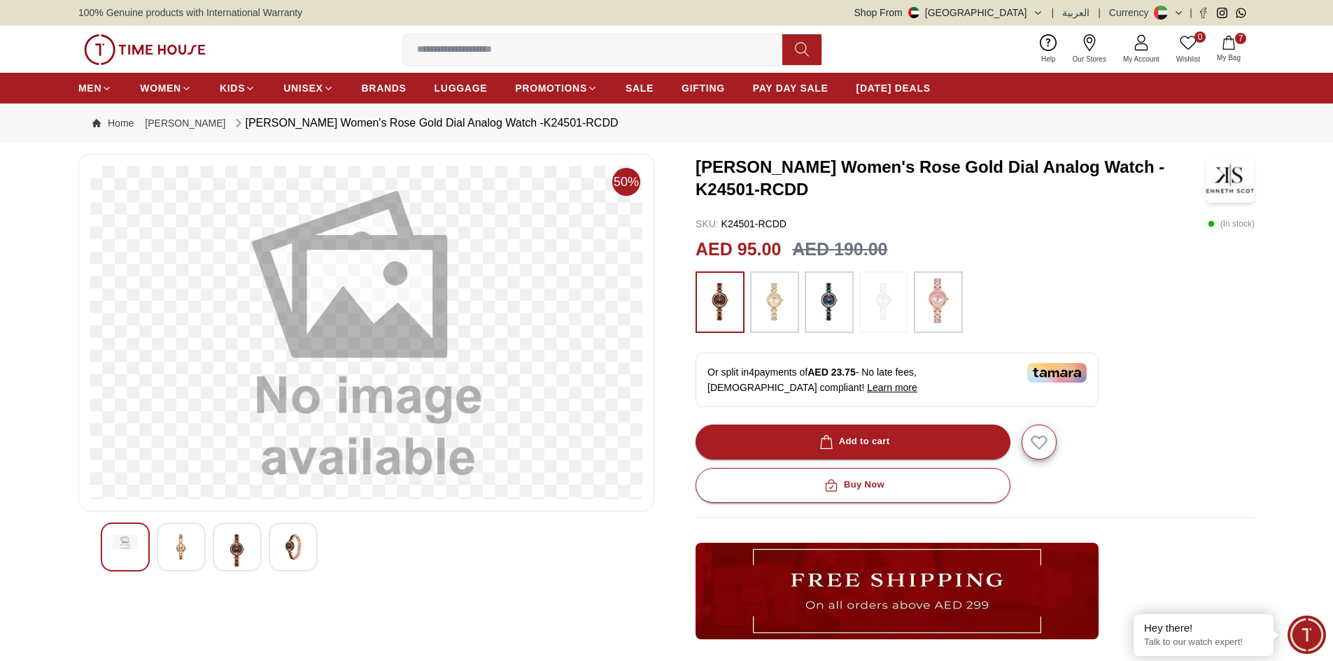
click at [244, 551] on img at bounding box center [237, 551] width 25 height 32
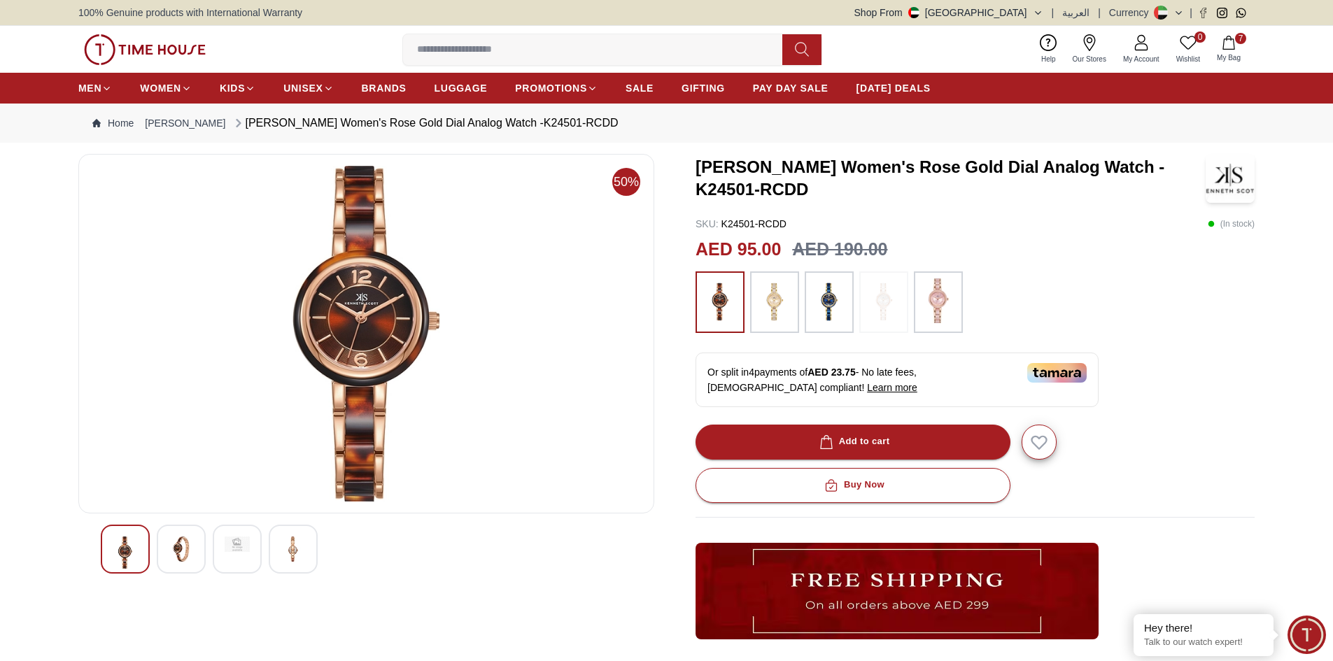
click at [237, 554] on div at bounding box center [237, 549] width 49 height 49
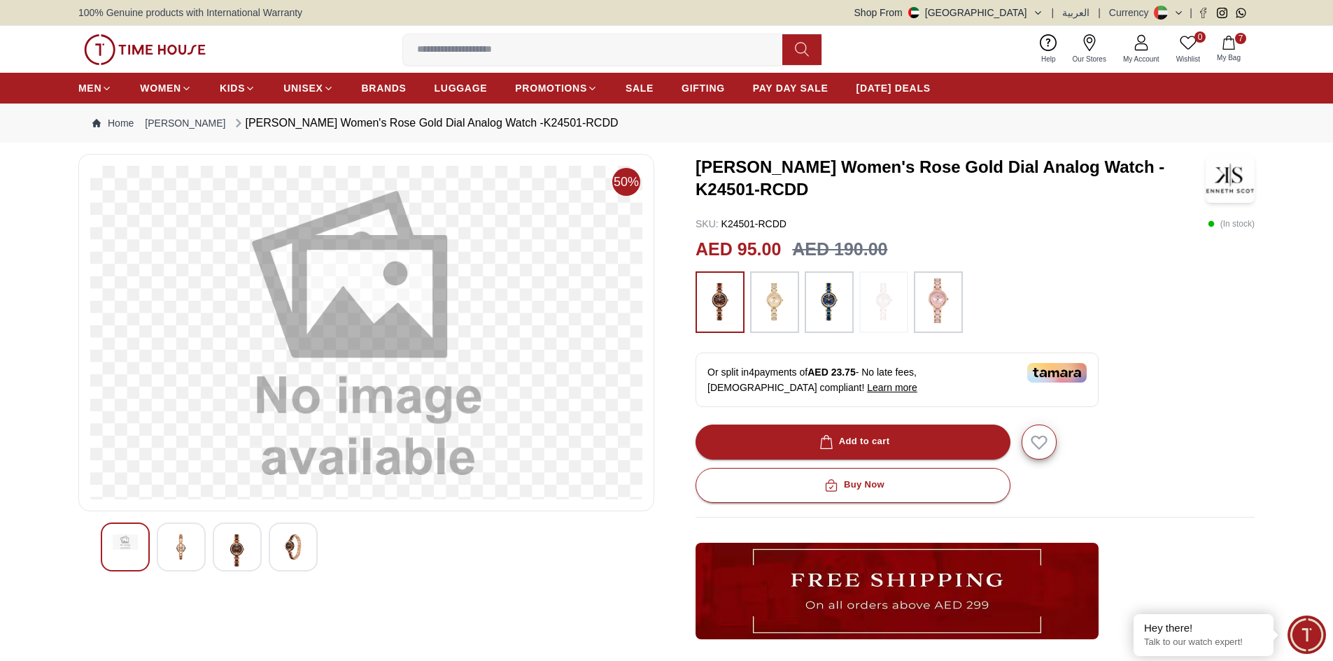
click at [181, 552] on img at bounding box center [181, 547] width 25 height 25
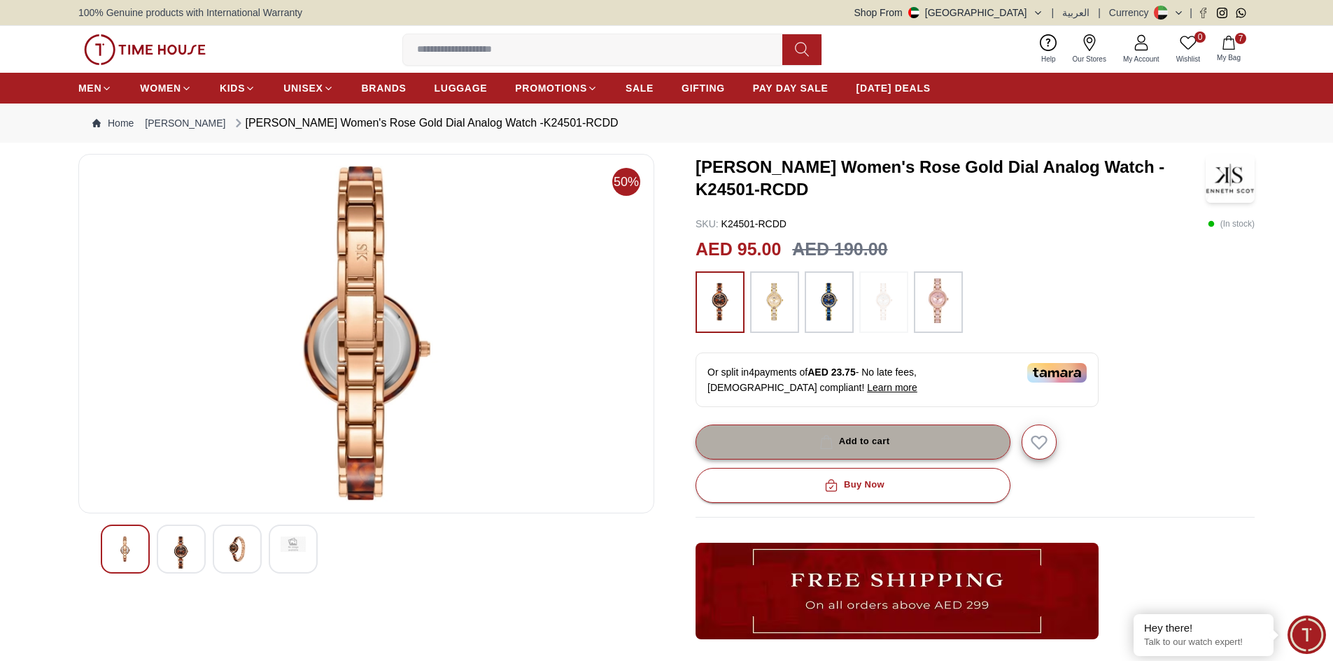
click at [838, 445] on div "Add to cart" at bounding box center [853, 442] width 73 height 16
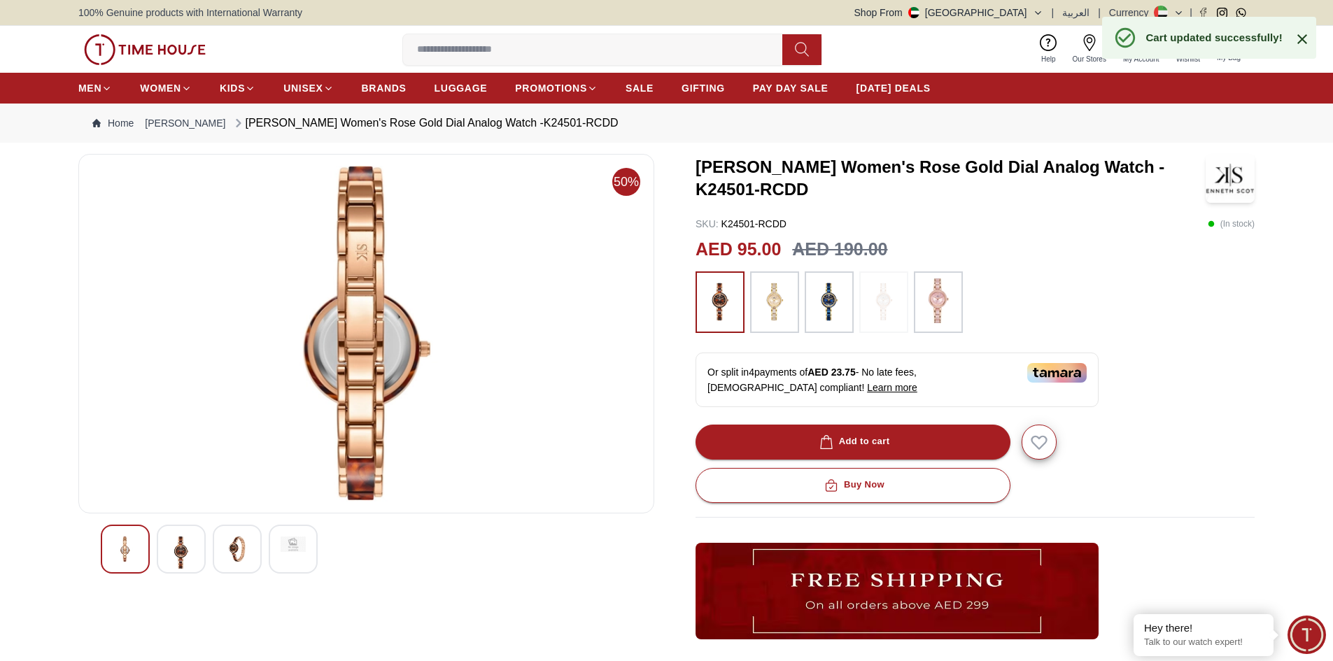
click at [1301, 36] on icon at bounding box center [1302, 39] width 17 height 17
click at [1233, 45] on icon "button" at bounding box center [1229, 43] width 14 height 14
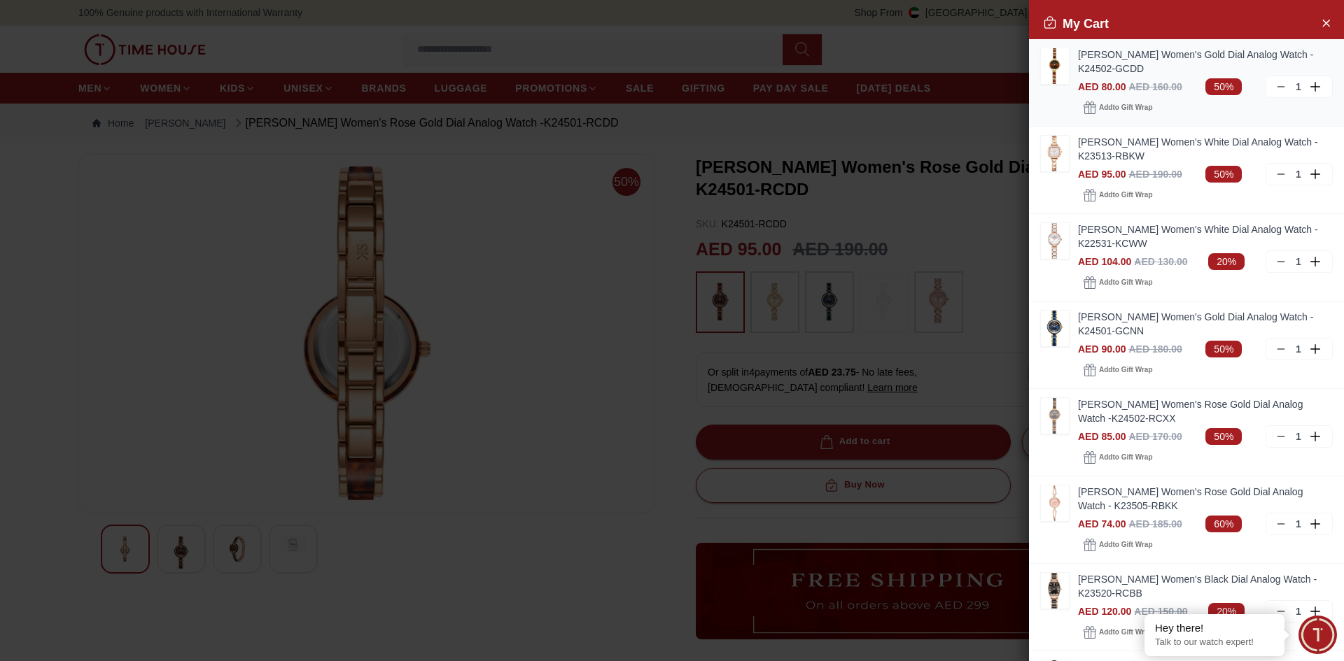
click at [1130, 64] on link "[PERSON_NAME] Women's Gold Dial Analog Watch -K24502-GCDD" at bounding box center [1205, 62] width 255 height 28
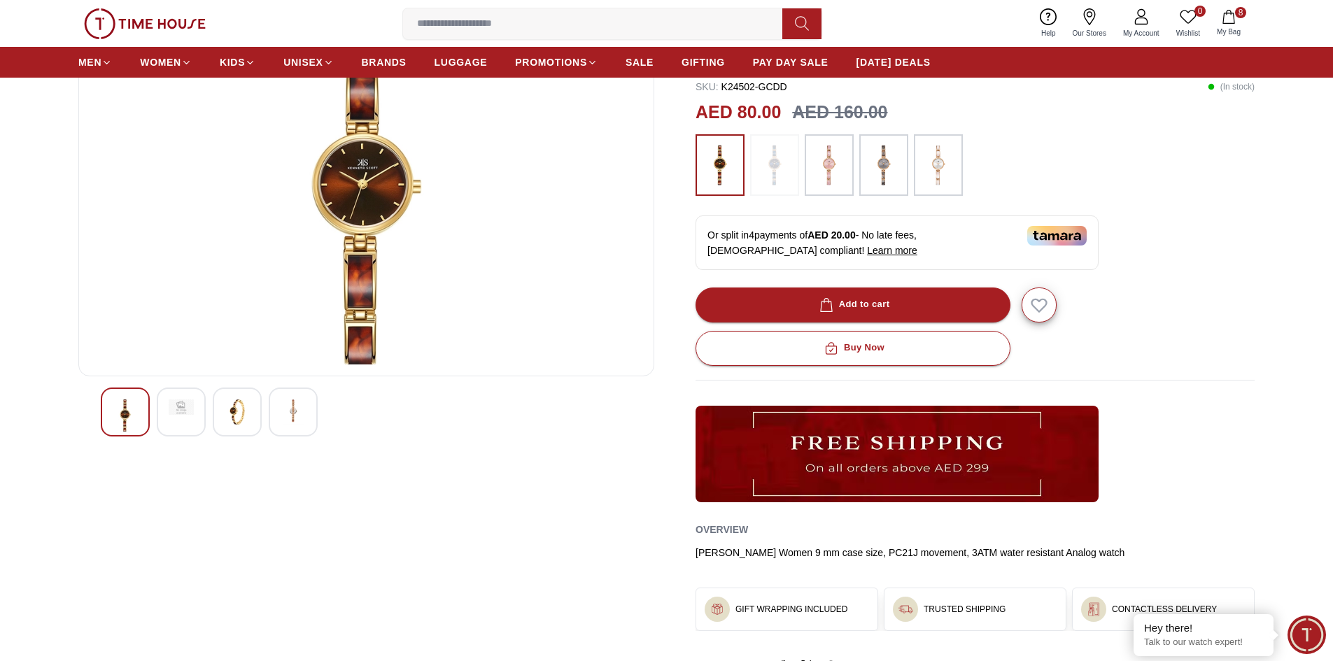
scroll to position [140, 0]
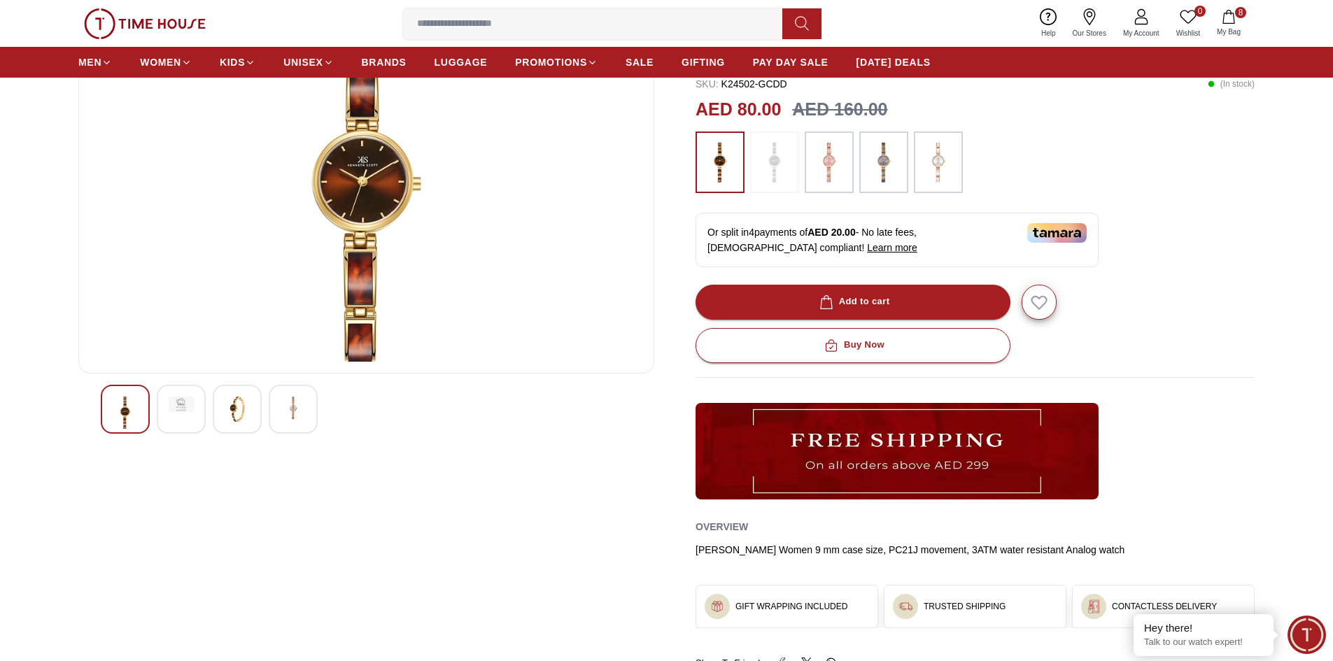
click at [223, 412] on div at bounding box center [237, 409] width 49 height 49
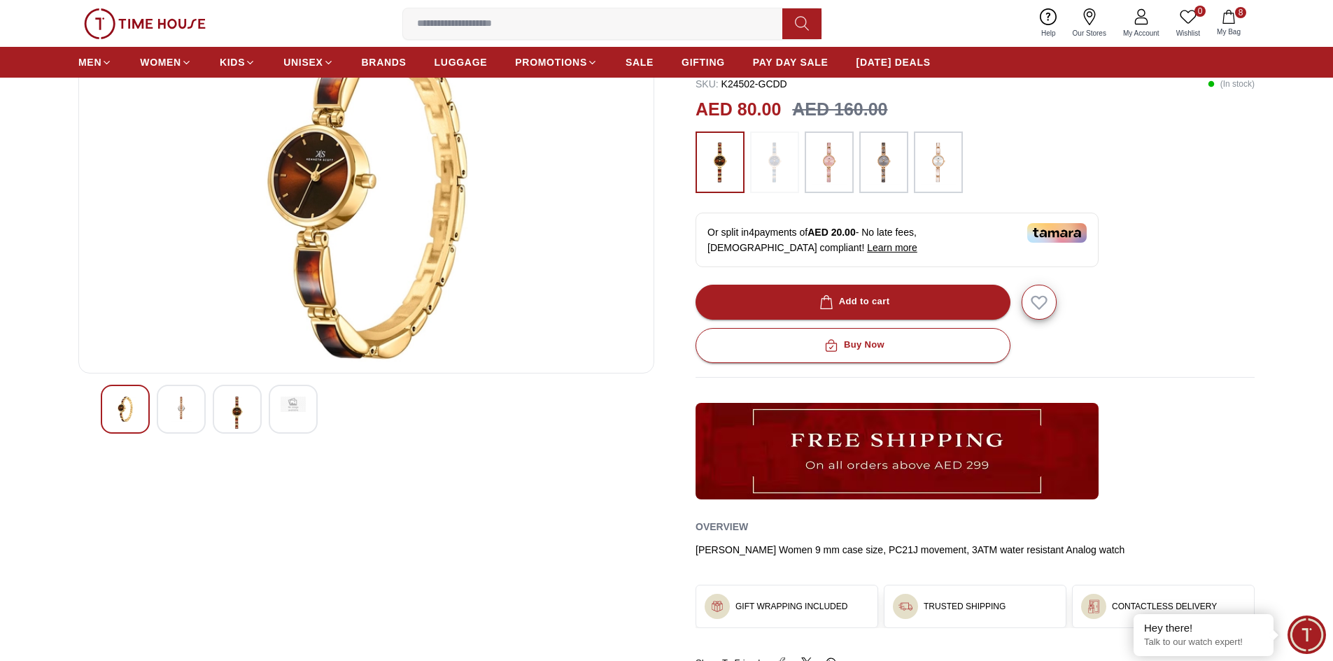
click at [285, 420] on div at bounding box center [293, 409] width 49 height 49
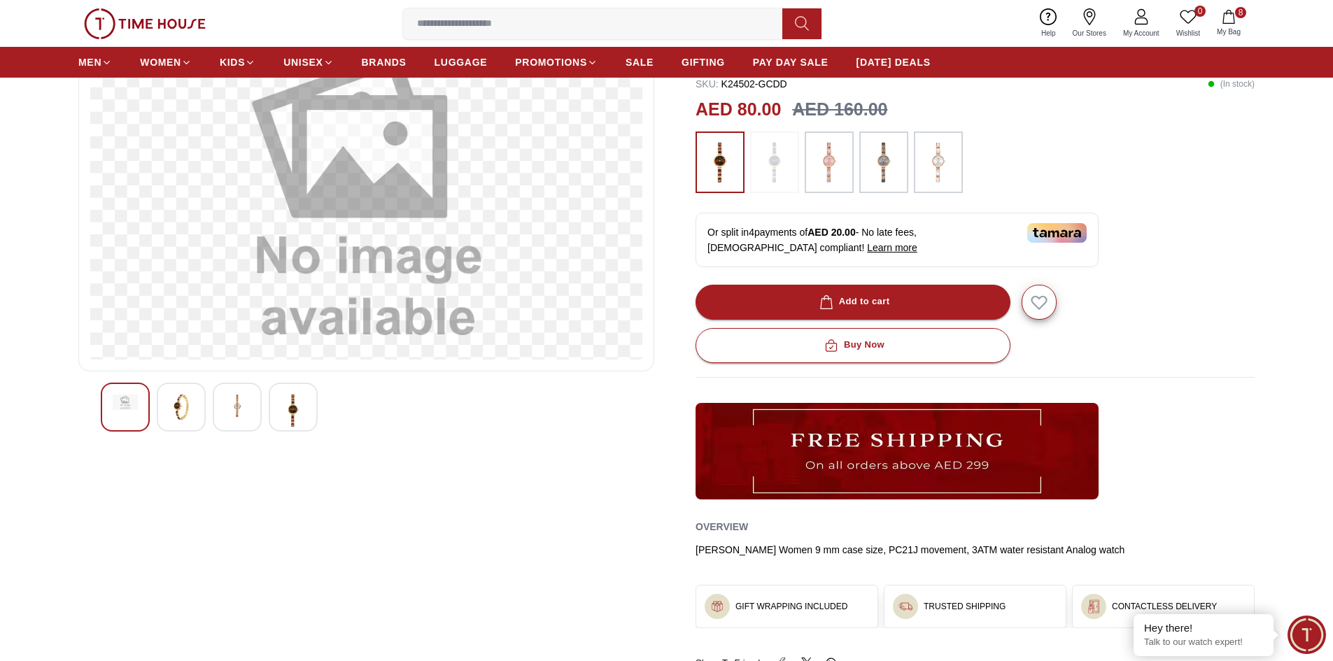
click at [180, 409] on img at bounding box center [181, 407] width 25 height 25
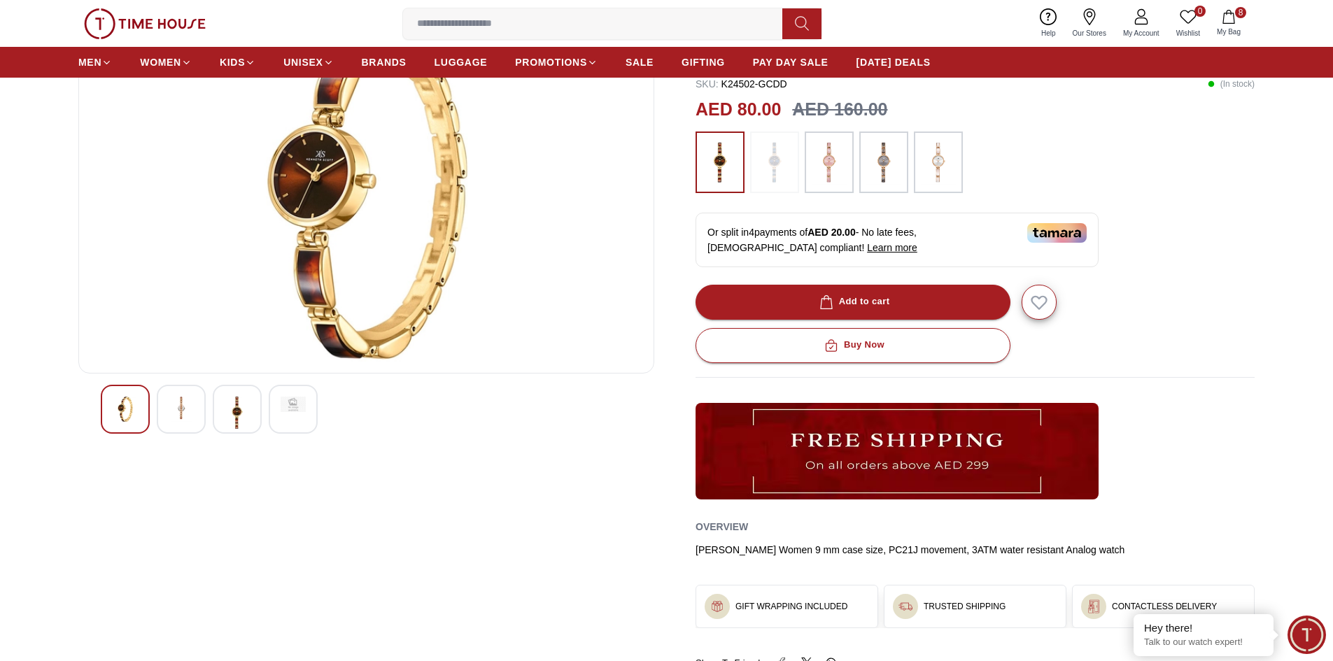
click at [236, 410] on img at bounding box center [237, 413] width 25 height 32
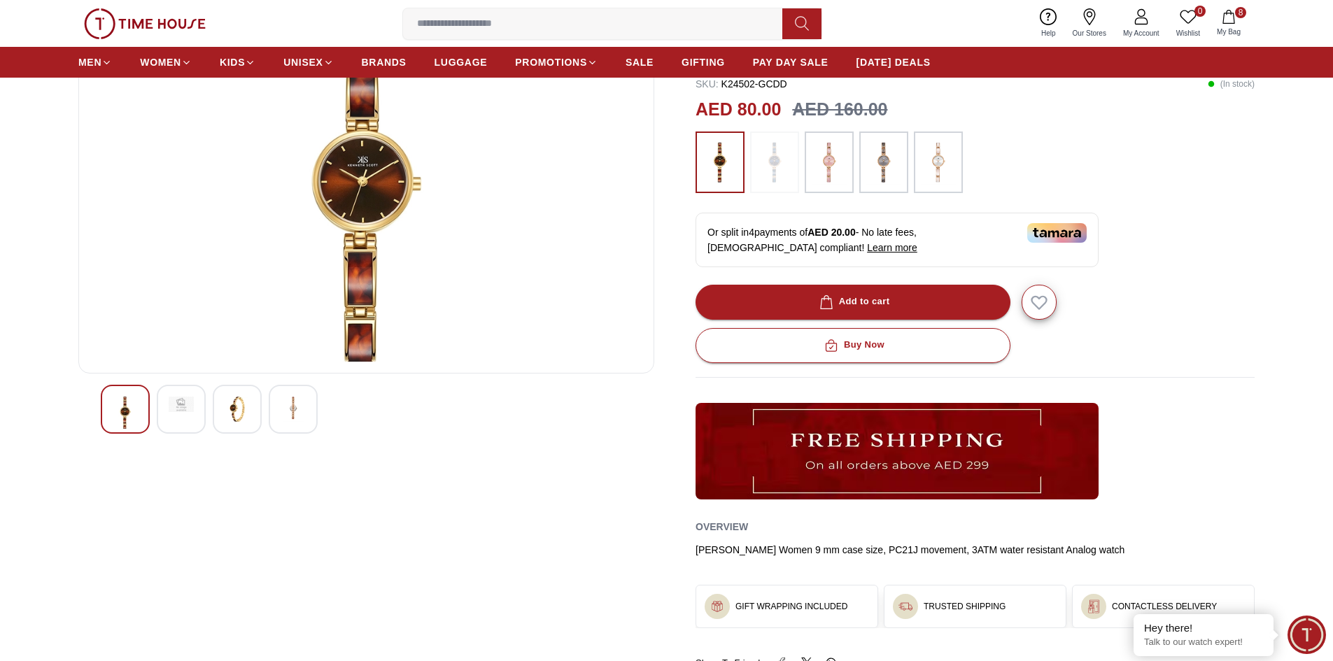
click at [281, 414] on img at bounding box center [293, 409] width 25 height 25
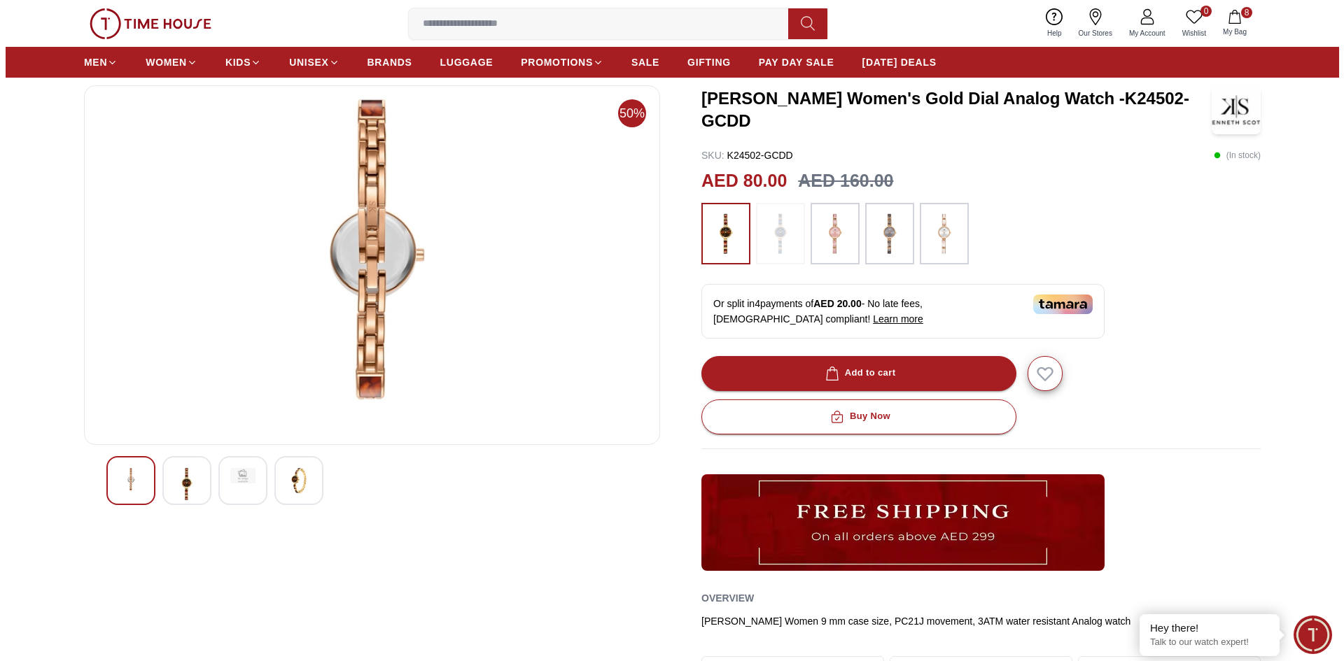
scroll to position [0, 0]
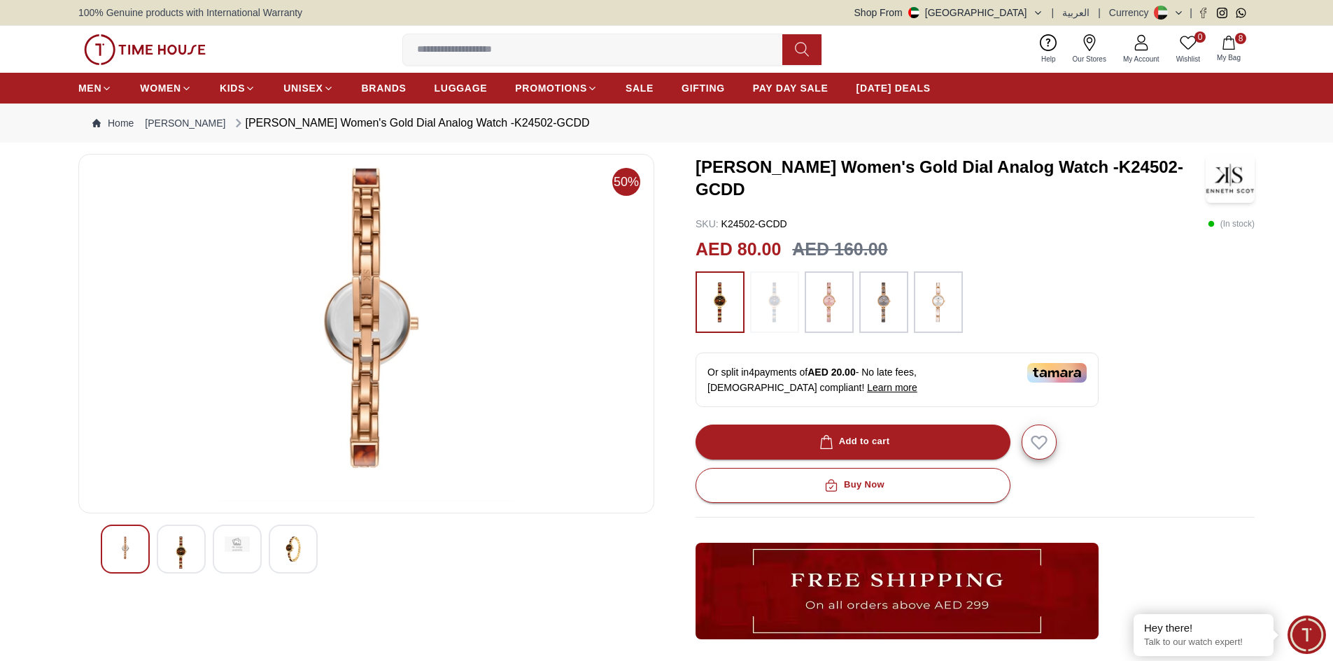
click at [1228, 38] on icon "button" at bounding box center [1229, 43] width 14 height 14
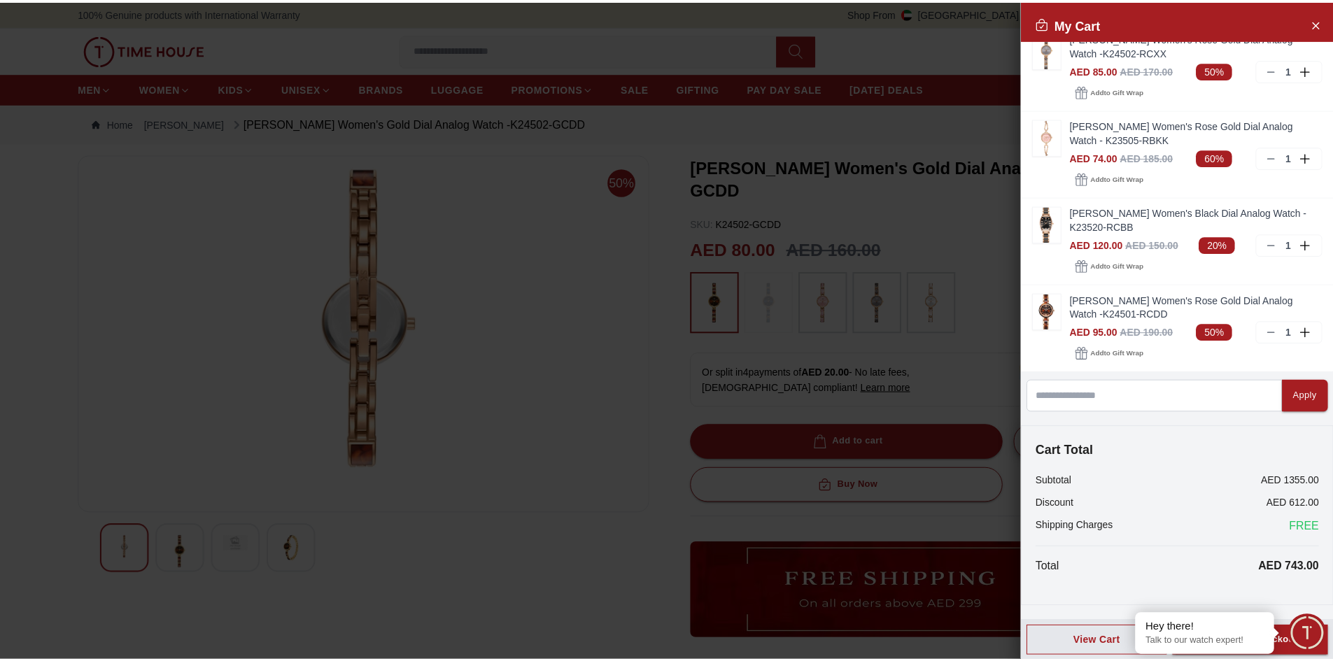
scroll to position [368, 0]
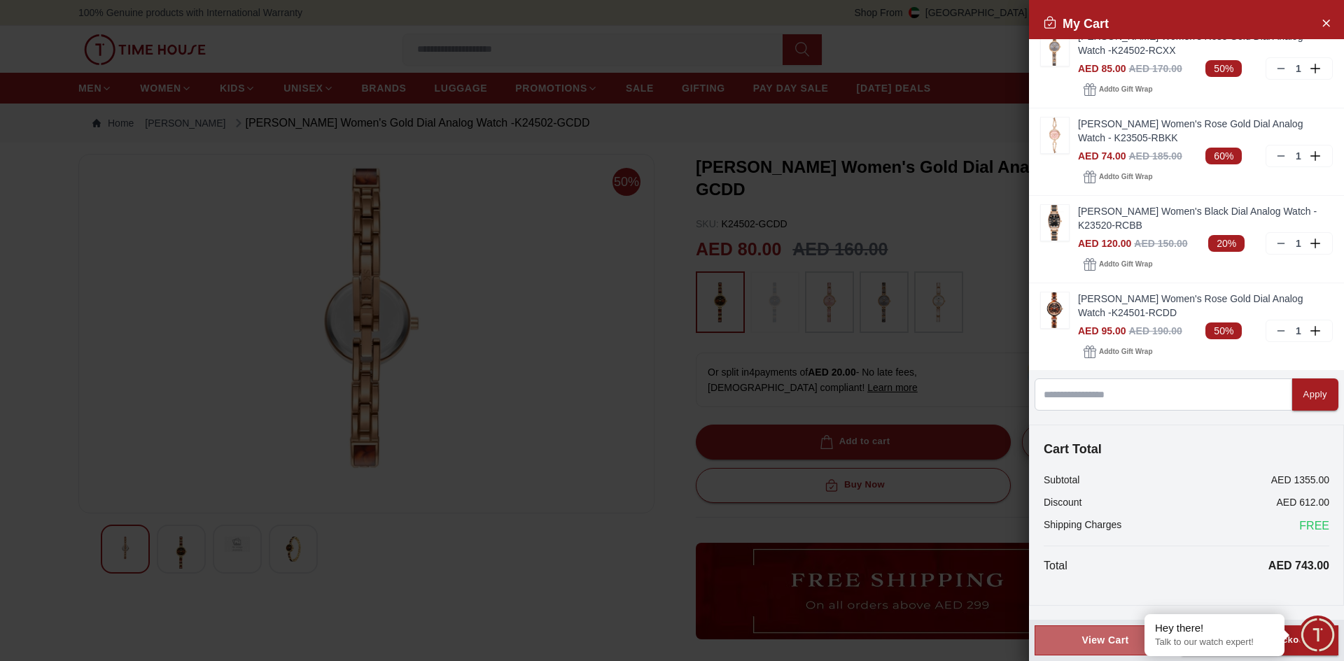
click at [1091, 644] on div "View Cart" at bounding box center [1105, 640] width 118 height 14
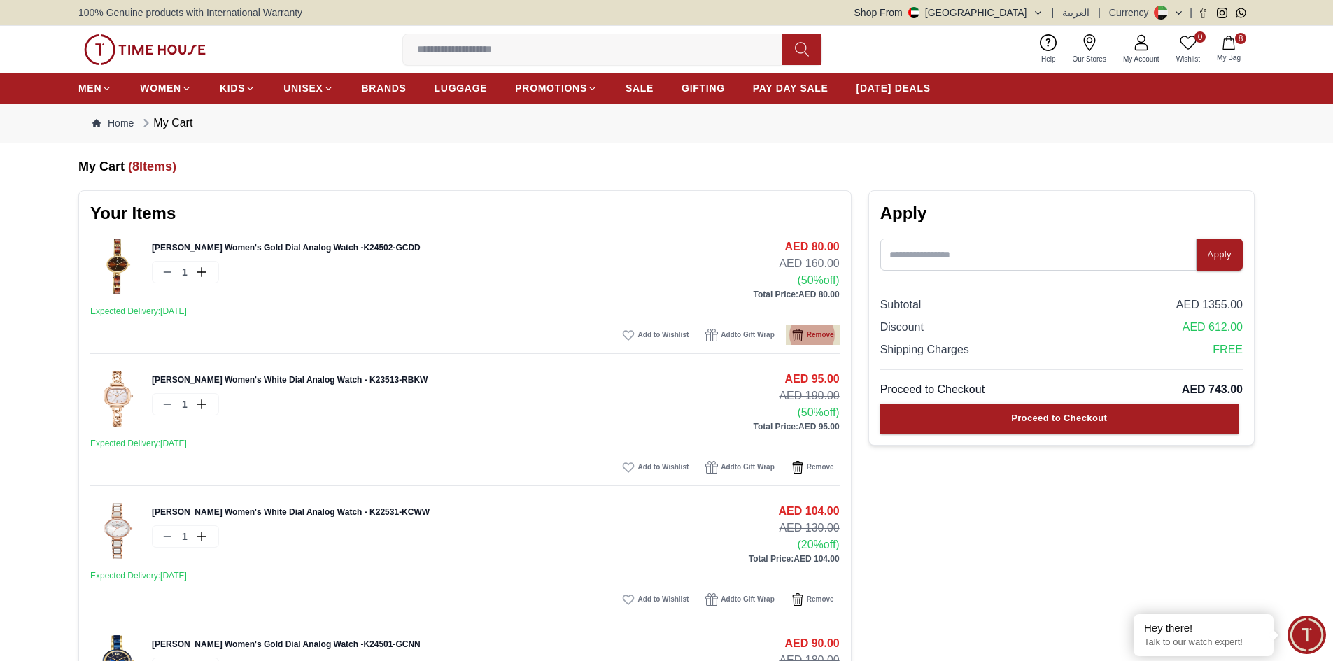
click at [820, 331] on span "Remove" at bounding box center [820, 335] width 27 height 14
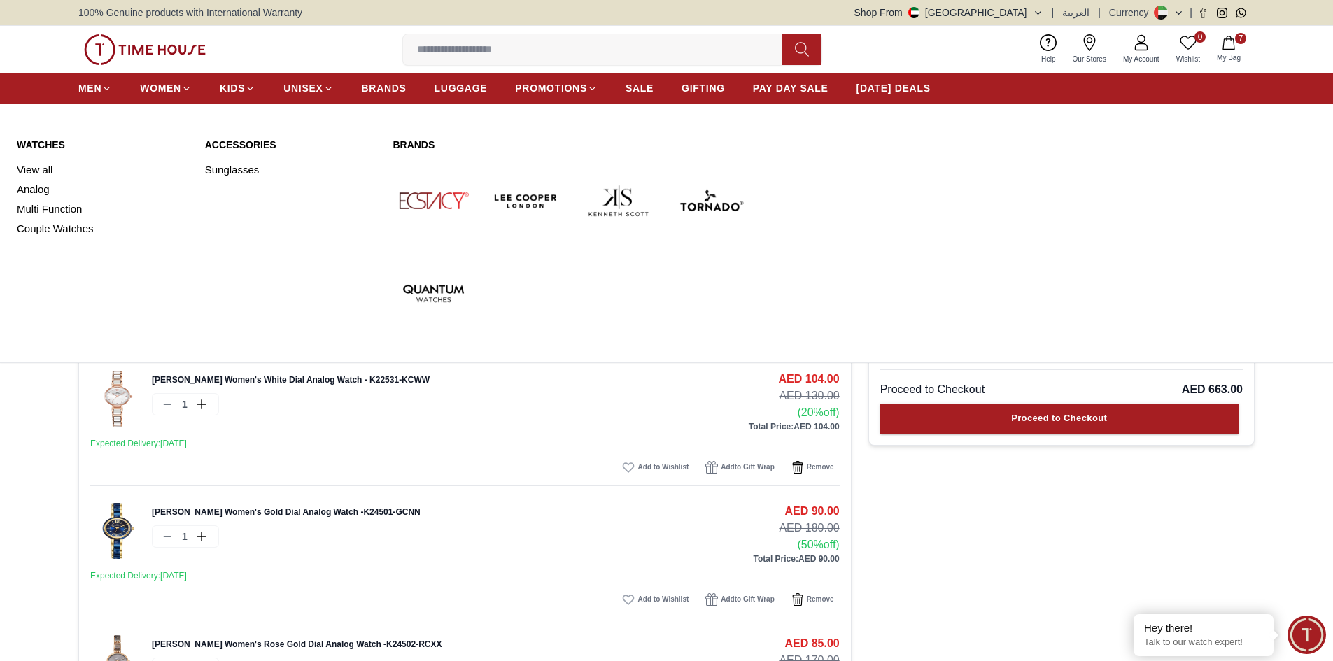
click at [45, 139] on link "Watches" at bounding box center [102, 145] width 171 height 14
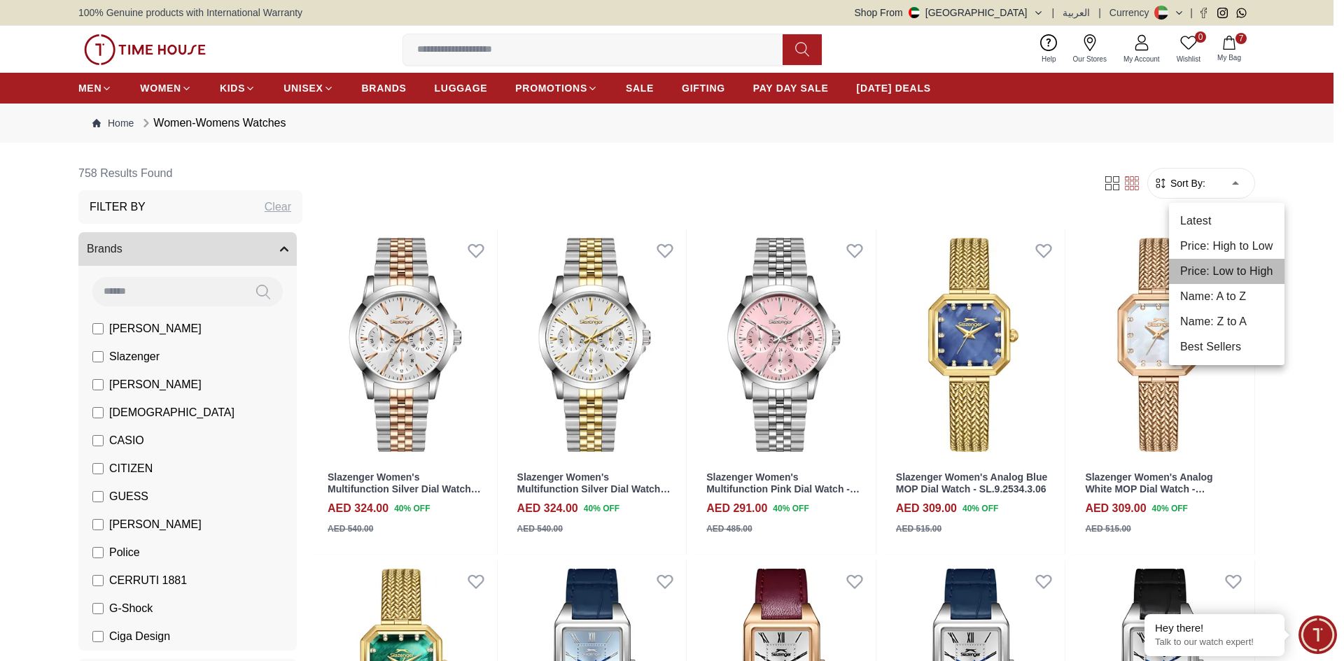
click at [1215, 272] on li "Price: Low to High" at bounding box center [1226, 271] width 115 height 25
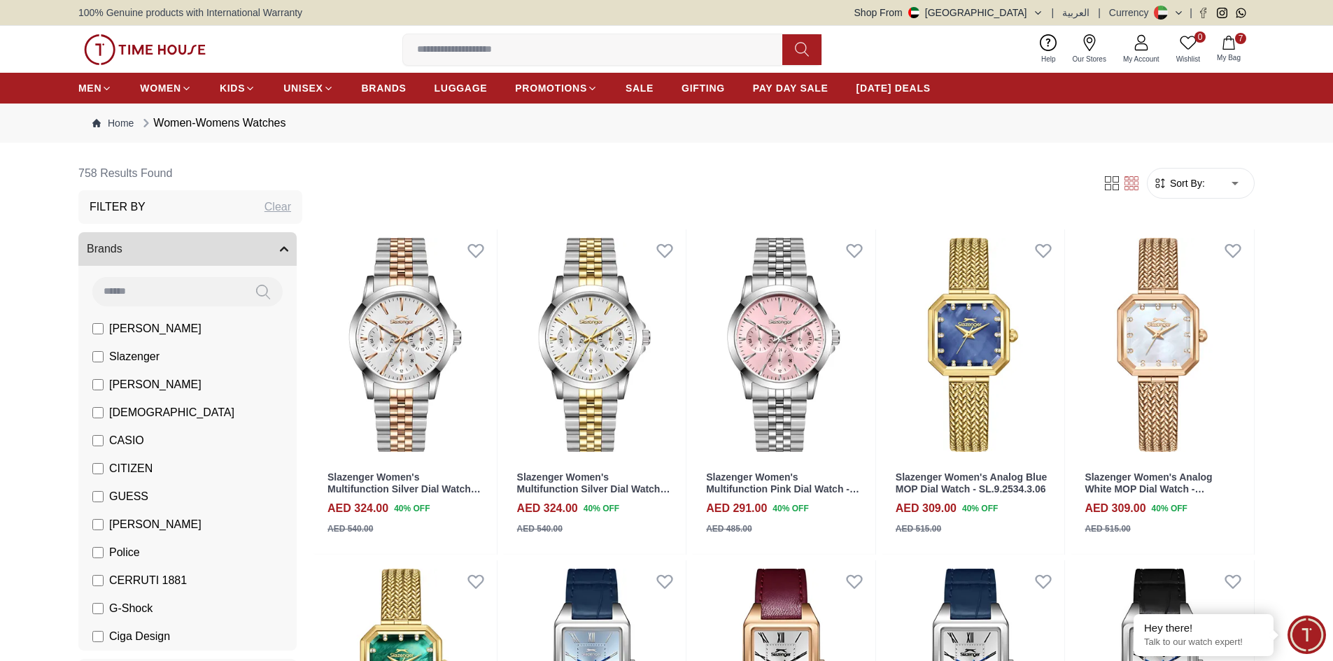
type input "*"
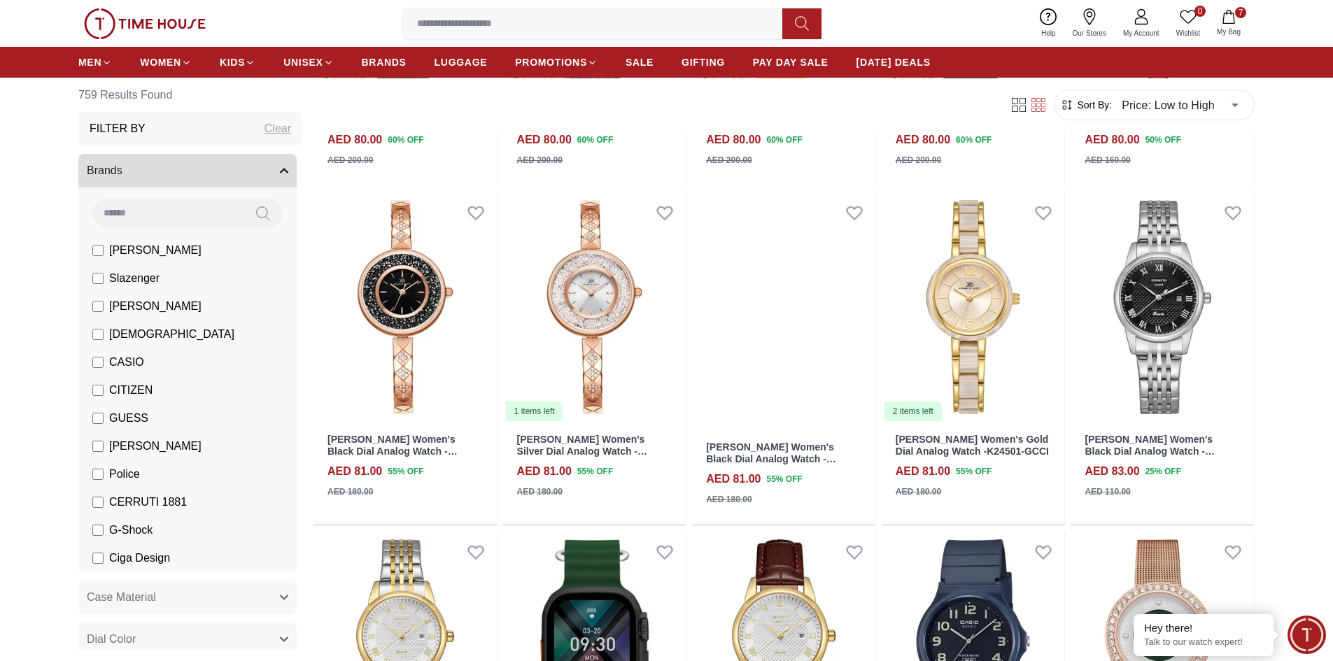
scroll to position [3360, 0]
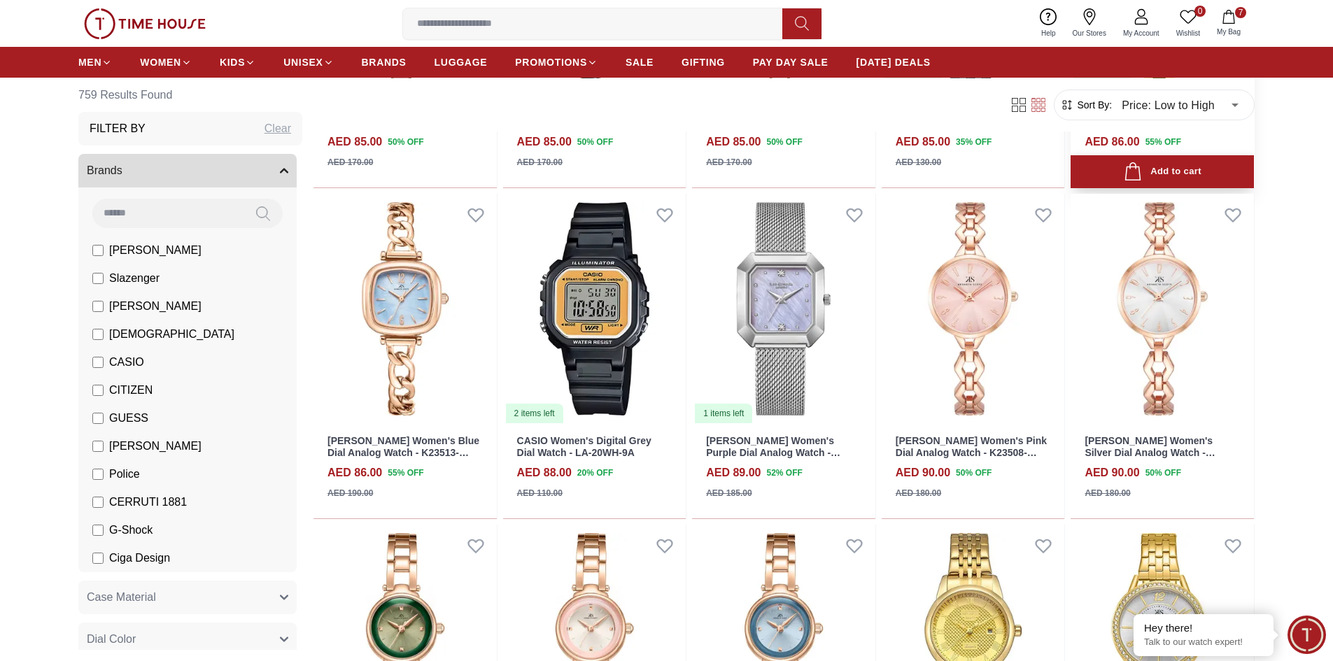
scroll to position [4800, 0]
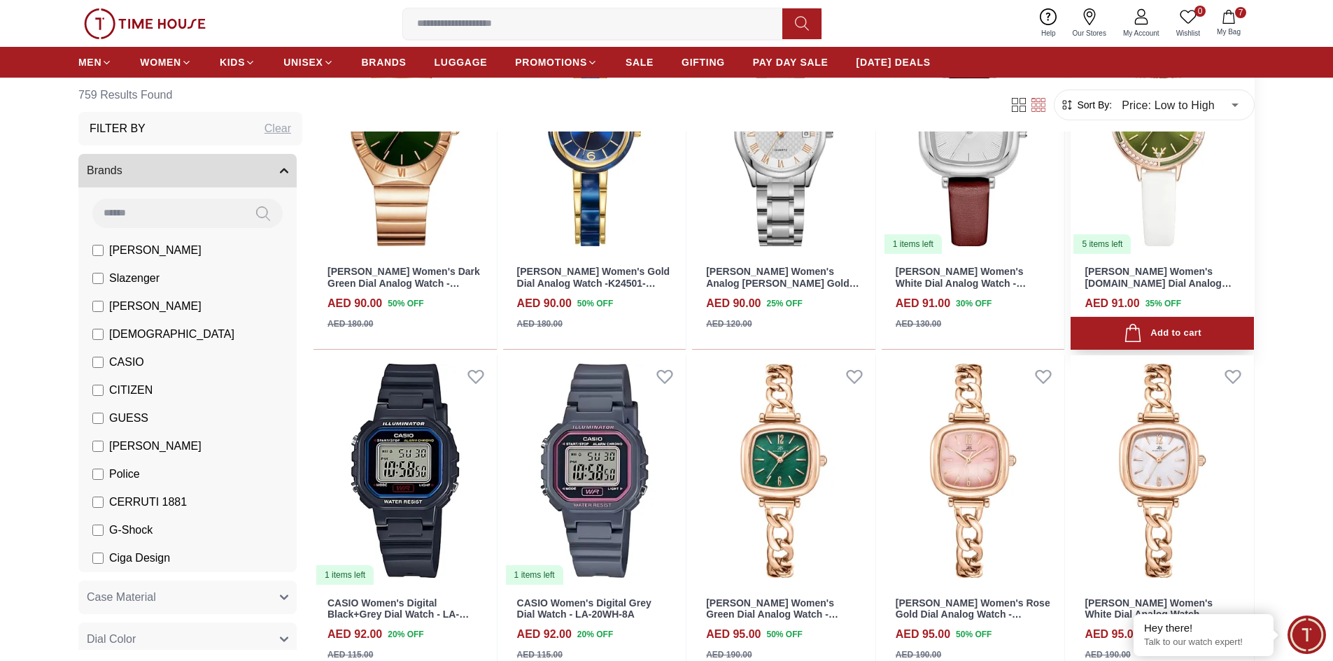
scroll to position [6020, 0]
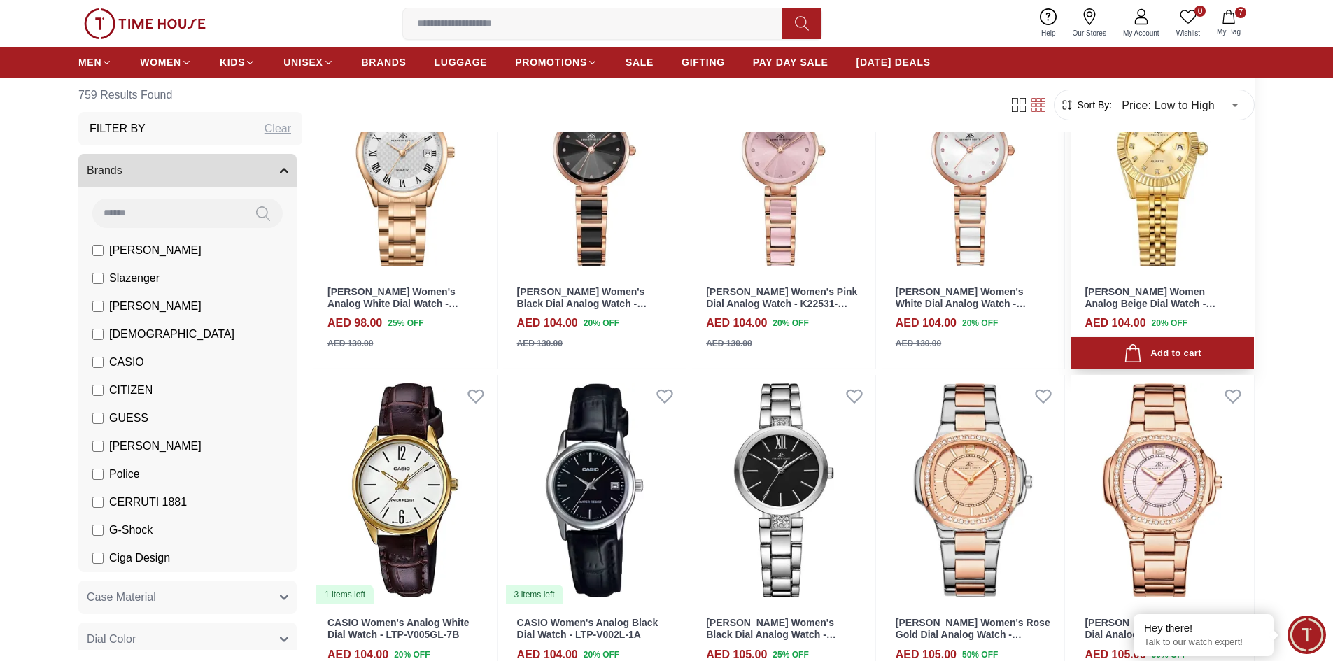
scroll to position [7538, 0]
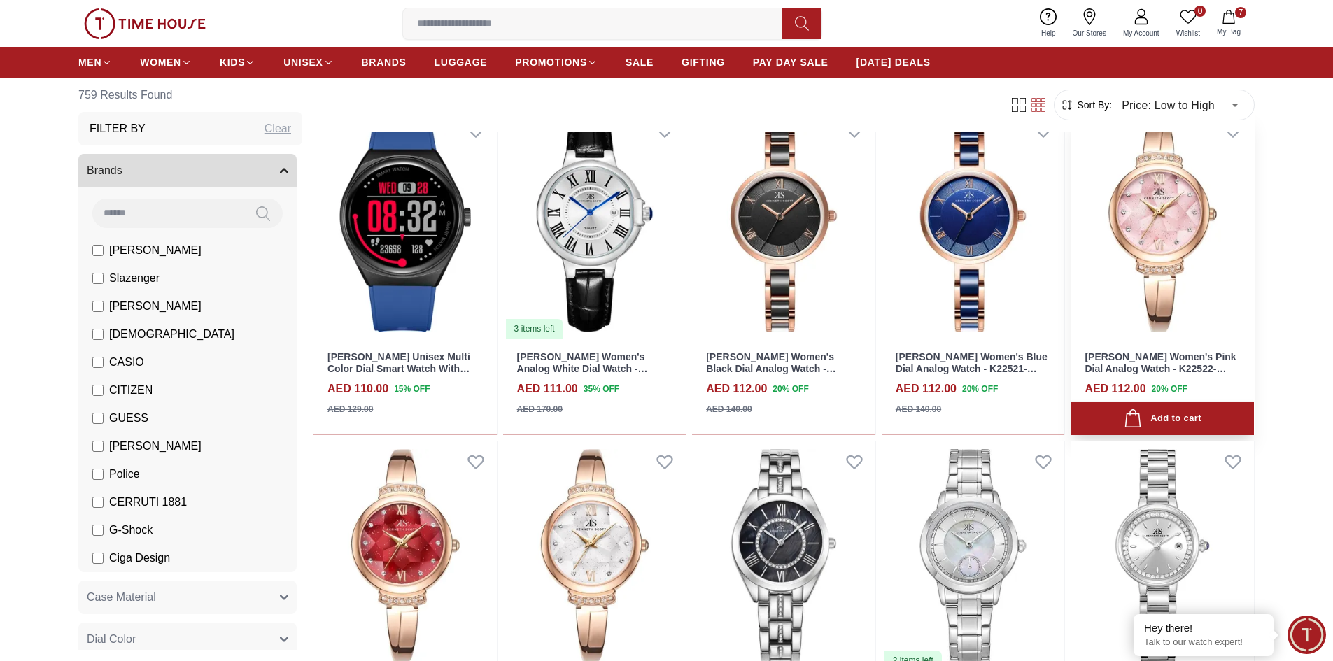
scroll to position [8815, 0]
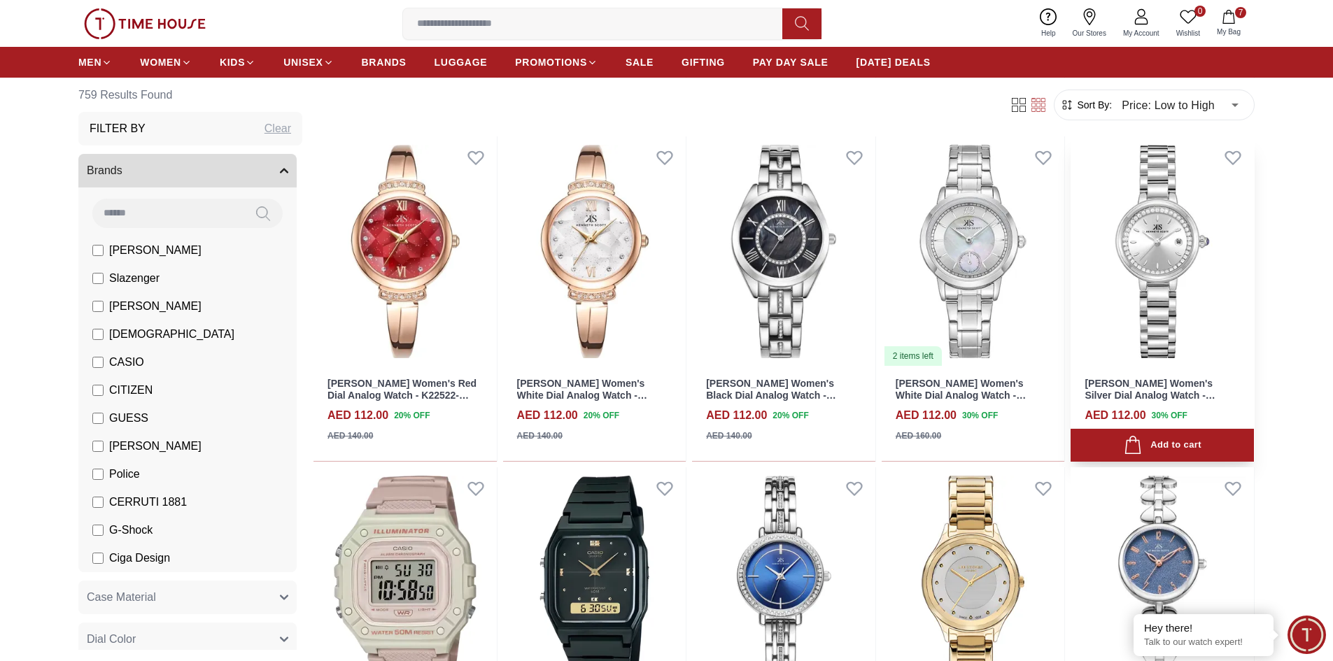
scroll to position [9029, 0]
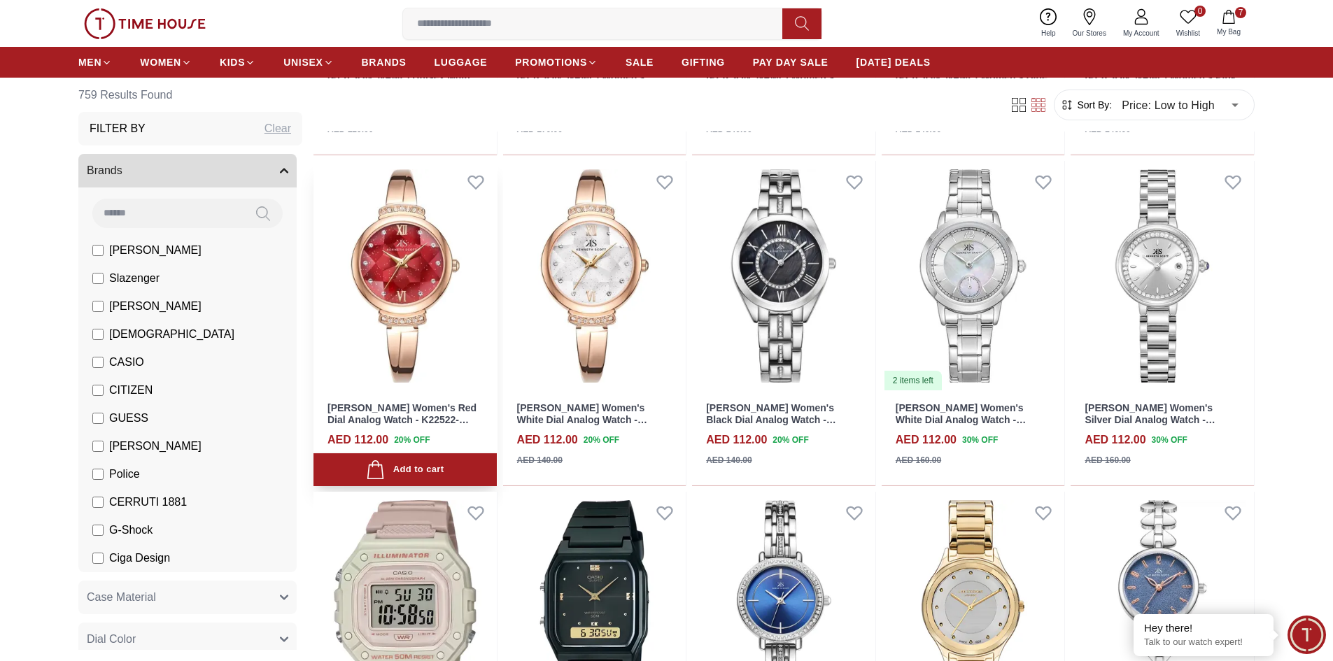
click at [417, 265] on img at bounding box center [405, 276] width 183 height 231
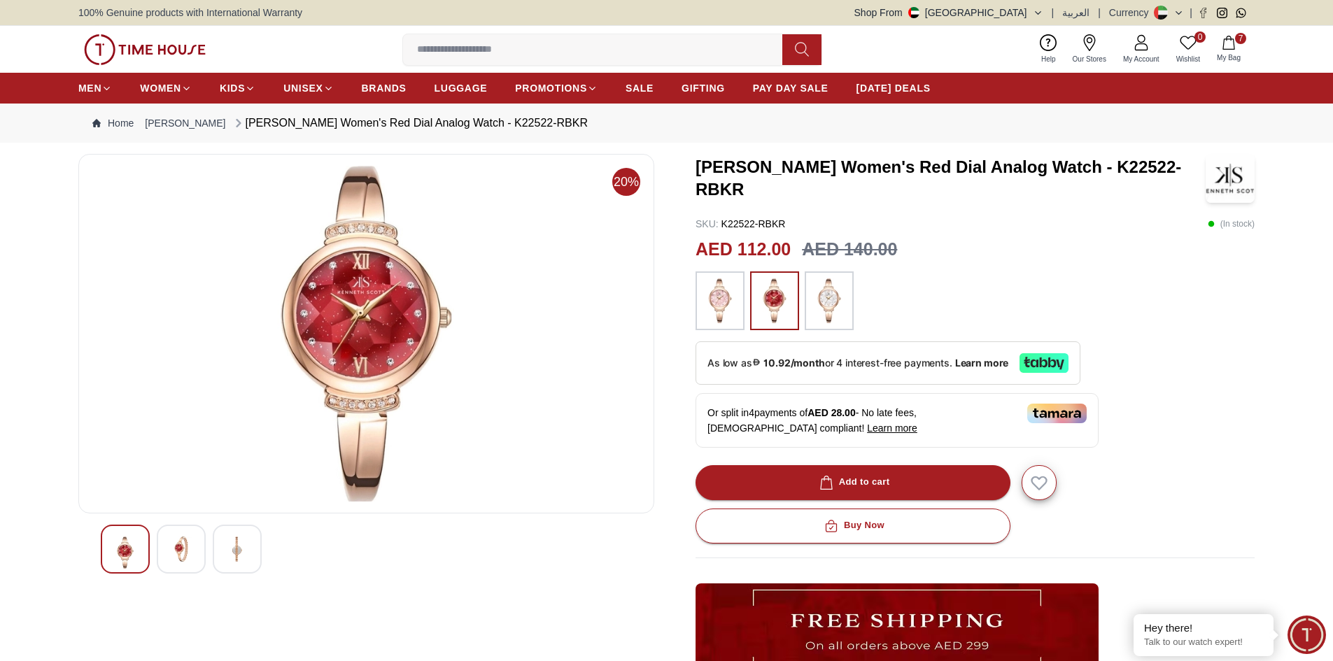
click at [182, 553] on img at bounding box center [181, 549] width 25 height 25
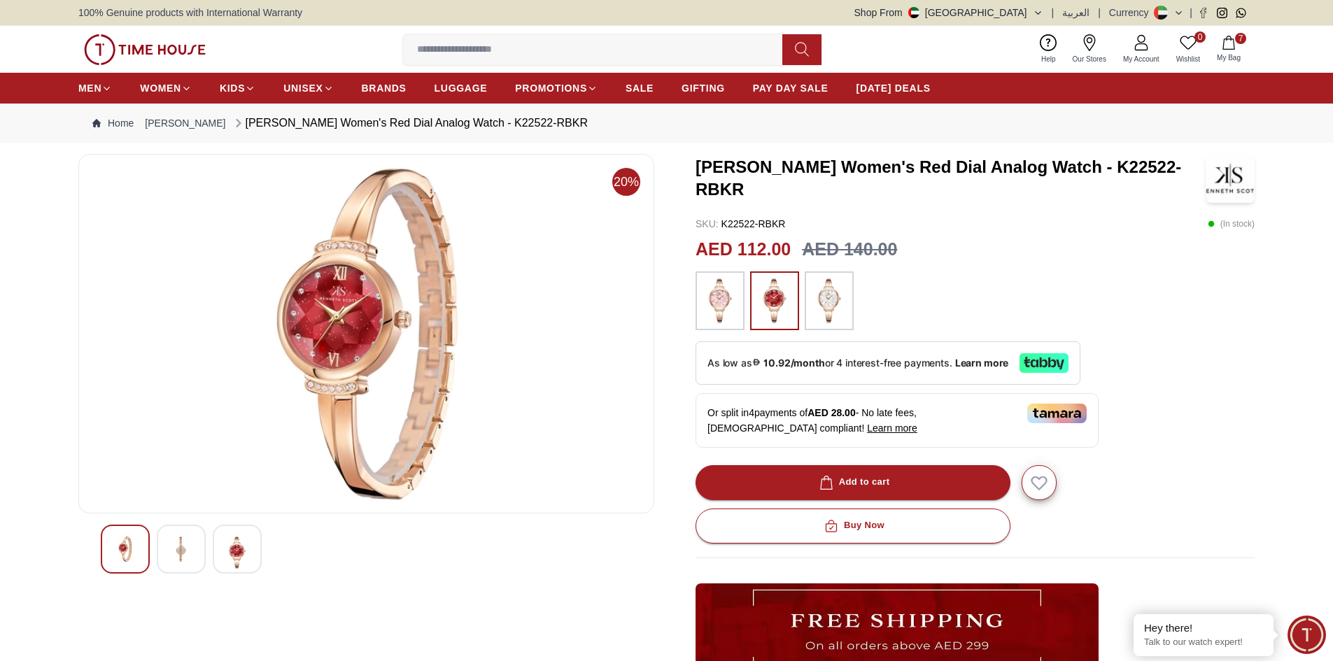
click at [234, 556] on img at bounding box center [237, 553] width 25 height 32
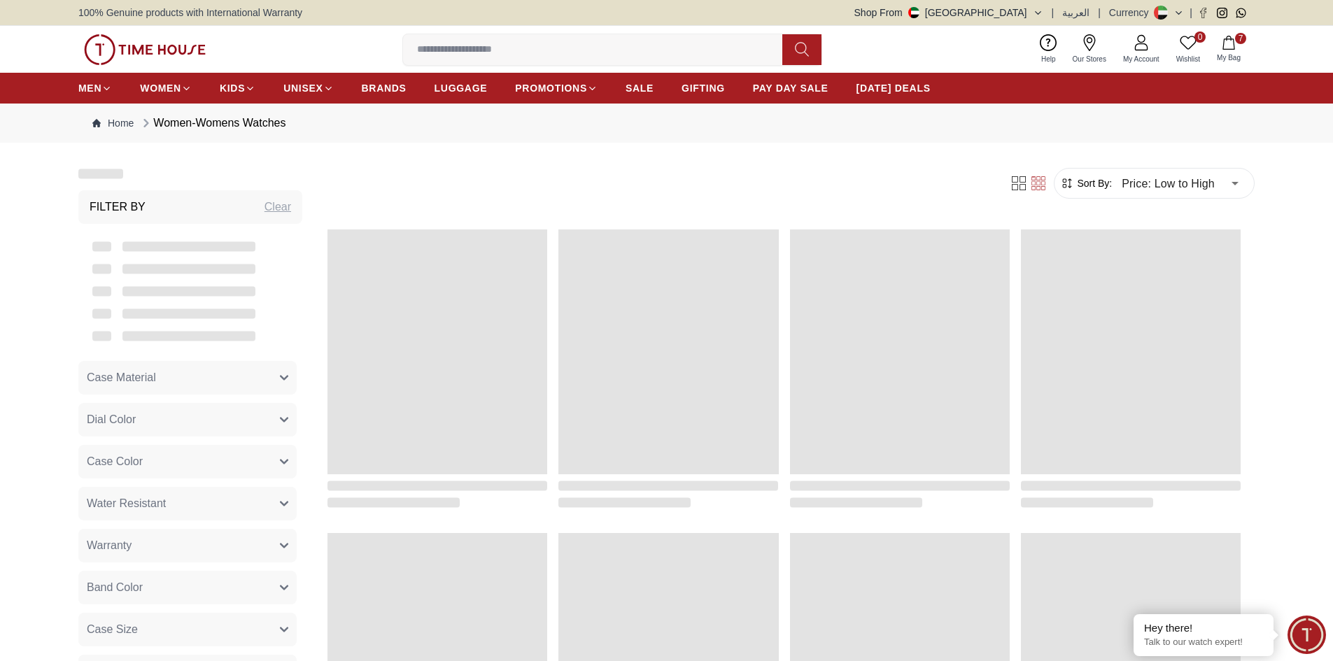
scroll to position [1322, 0]
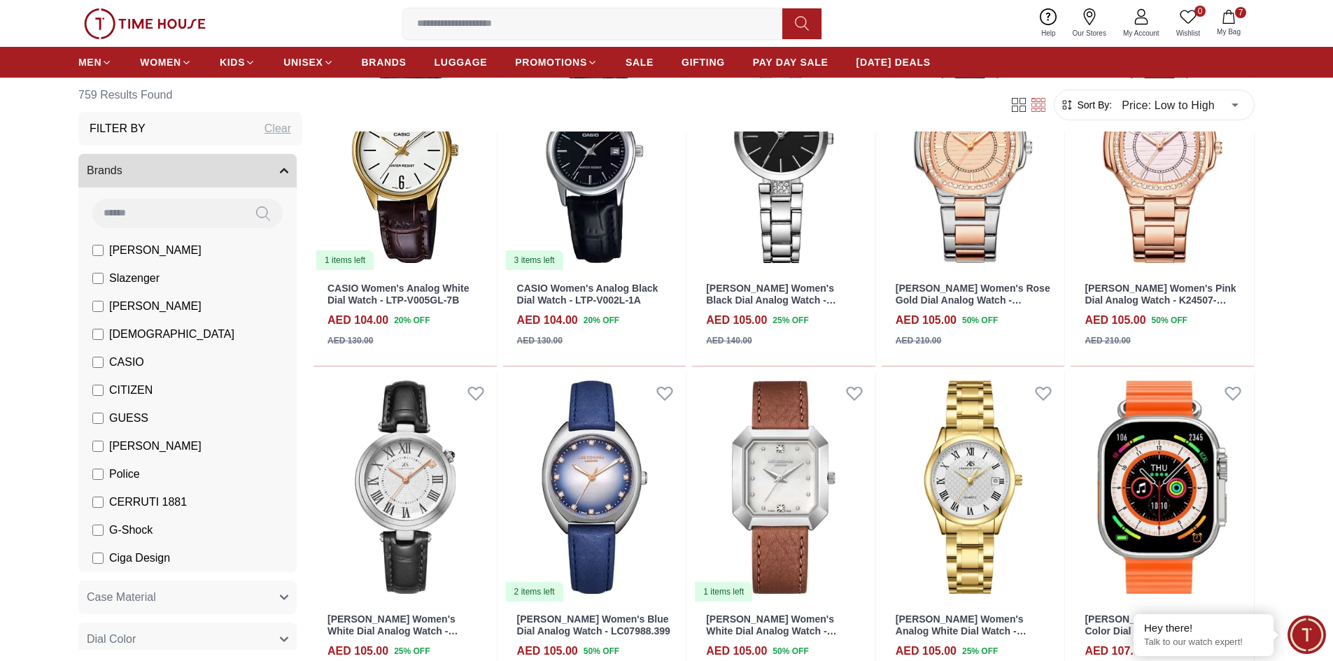
scroll to position [8098, 0]
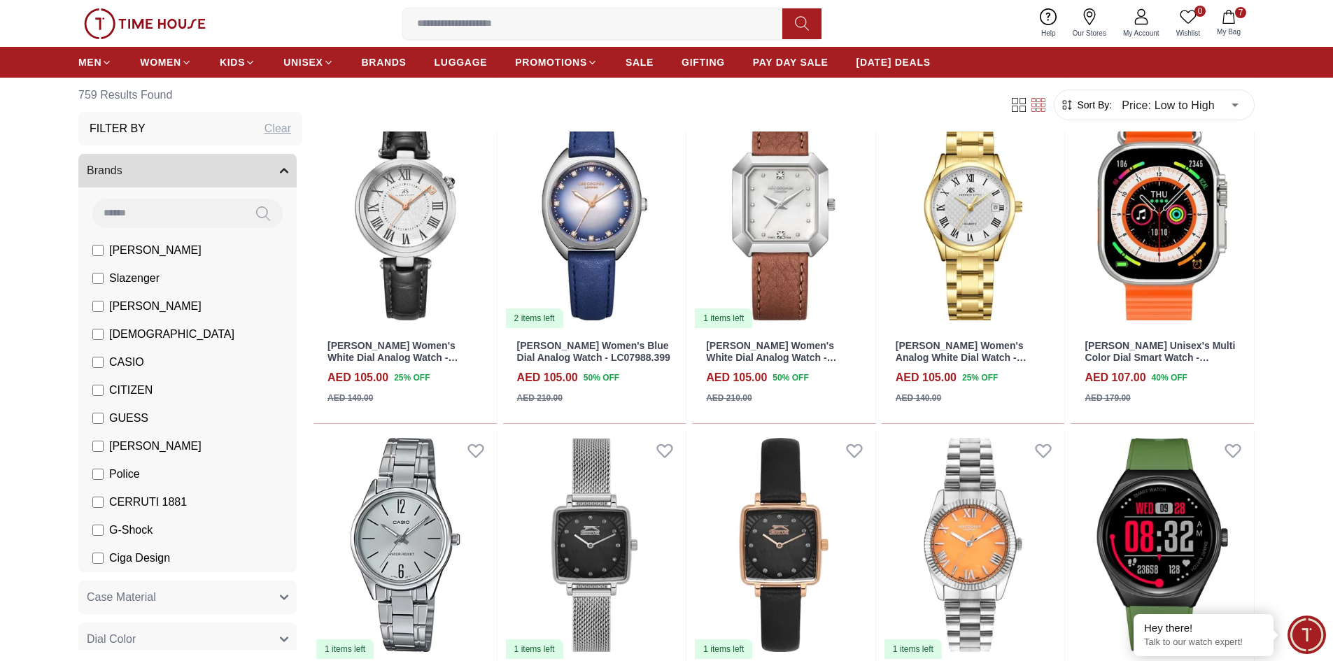
scroll to position [8098, 0]
click at [99, 384] on label "CITIZEN" at bounding box center [122, 390] width 60 height 17
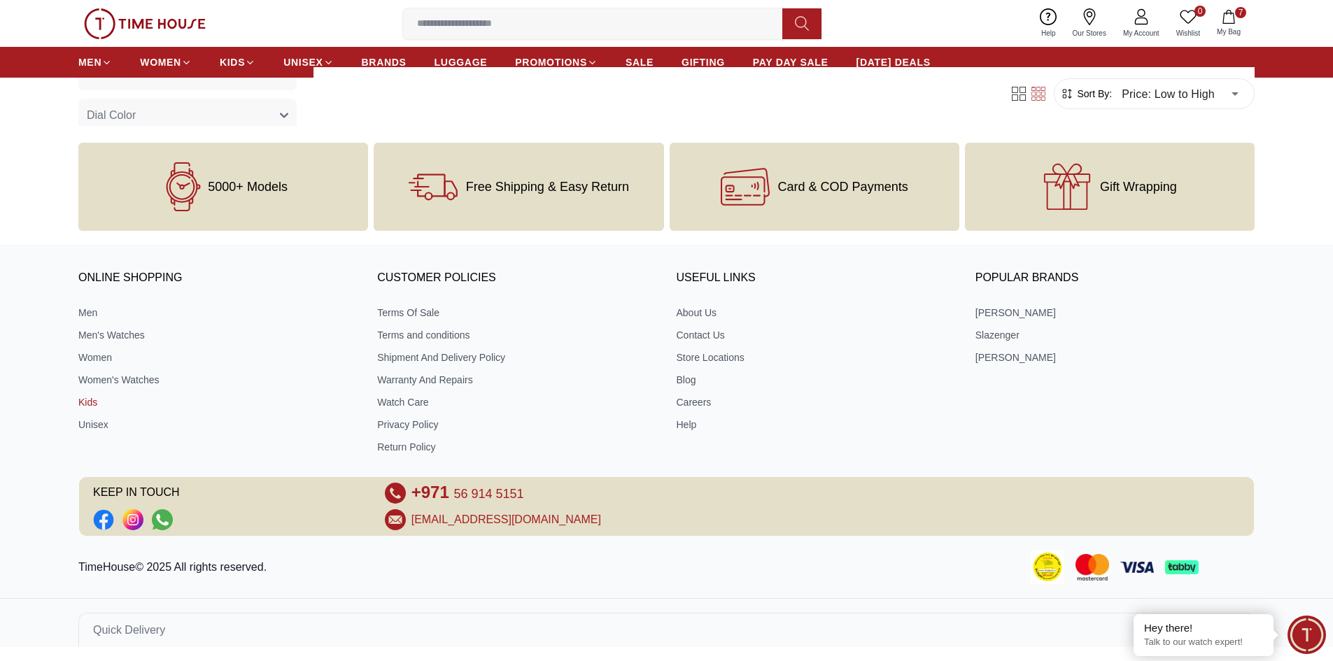
scroll to position [603, 0]
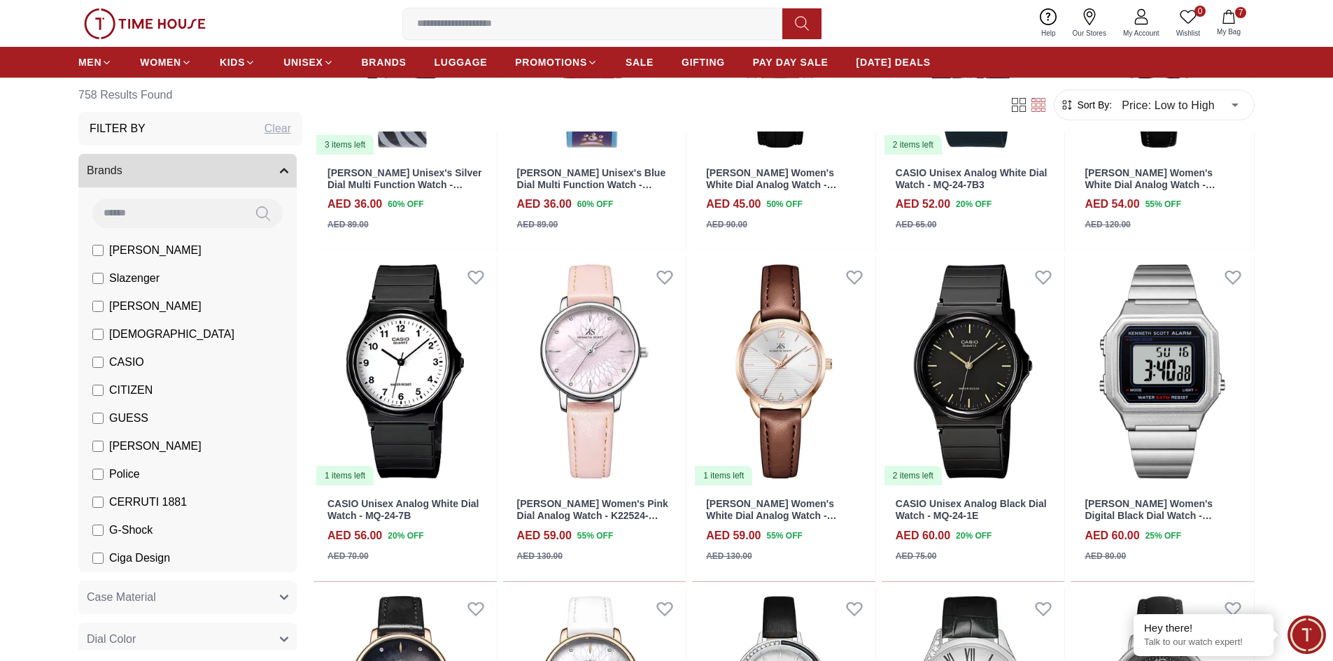
scroll to position [280, 0]
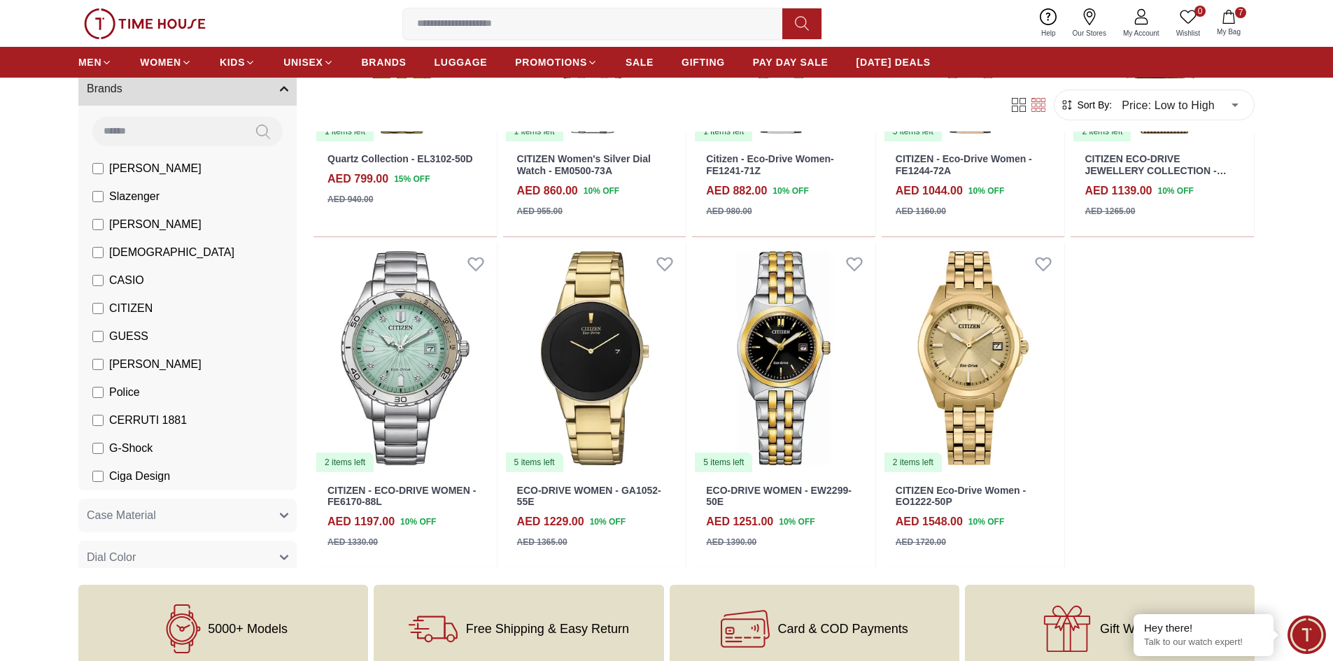
scroll to position [980, 0]
